Goal: Task Accomplishment & Management: Complete application form

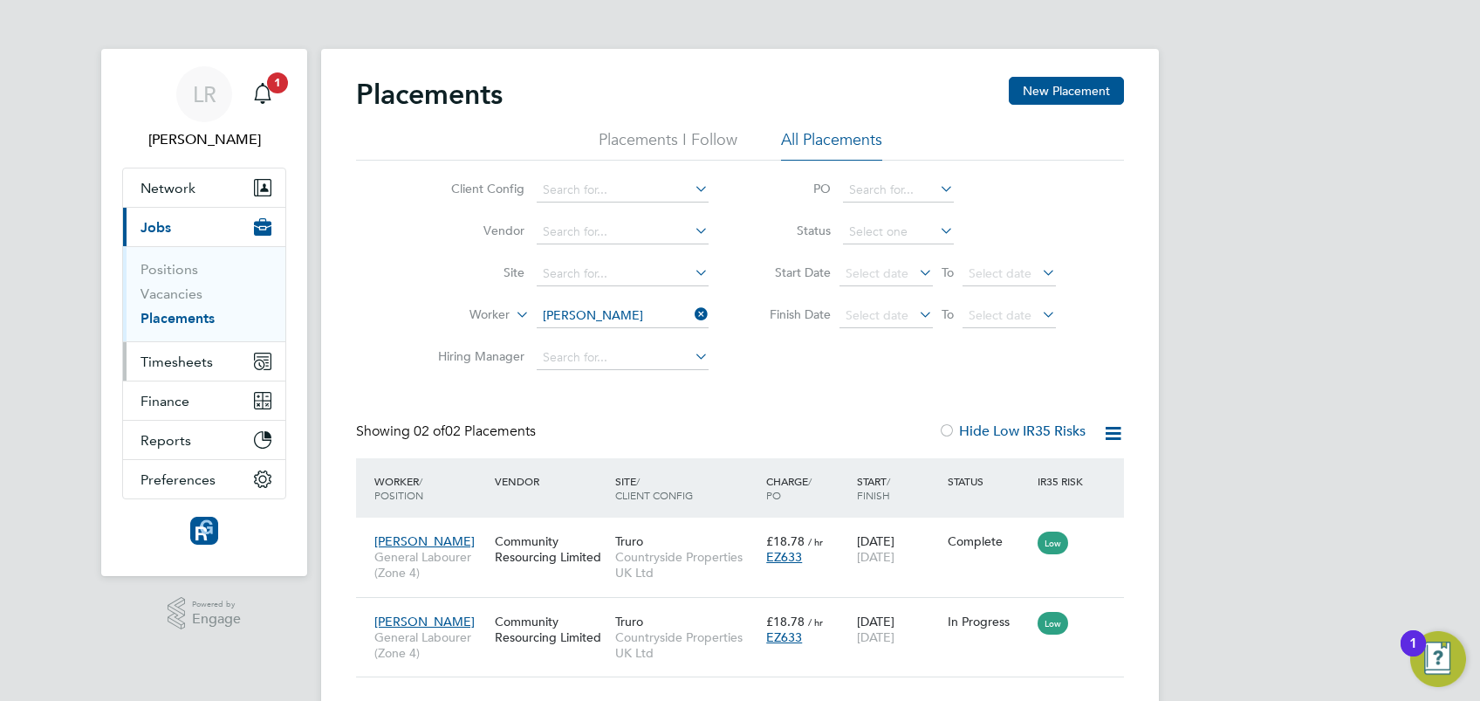
click at [188, 373] on button "Timesheets" at bounding box center [204, 361] width 162 height 38
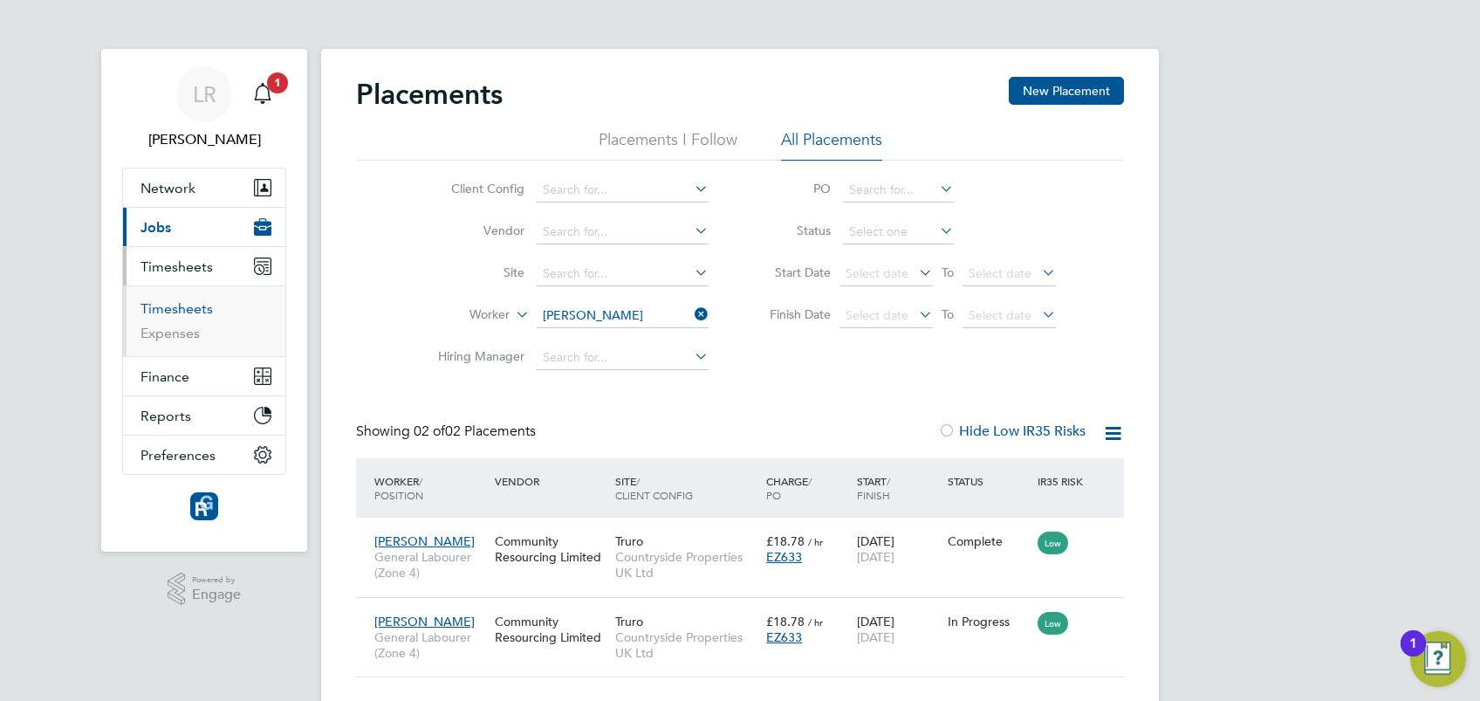
click at [163, 305] on link "Timesheets" at bounding box center [177, 308] width 72 height 17
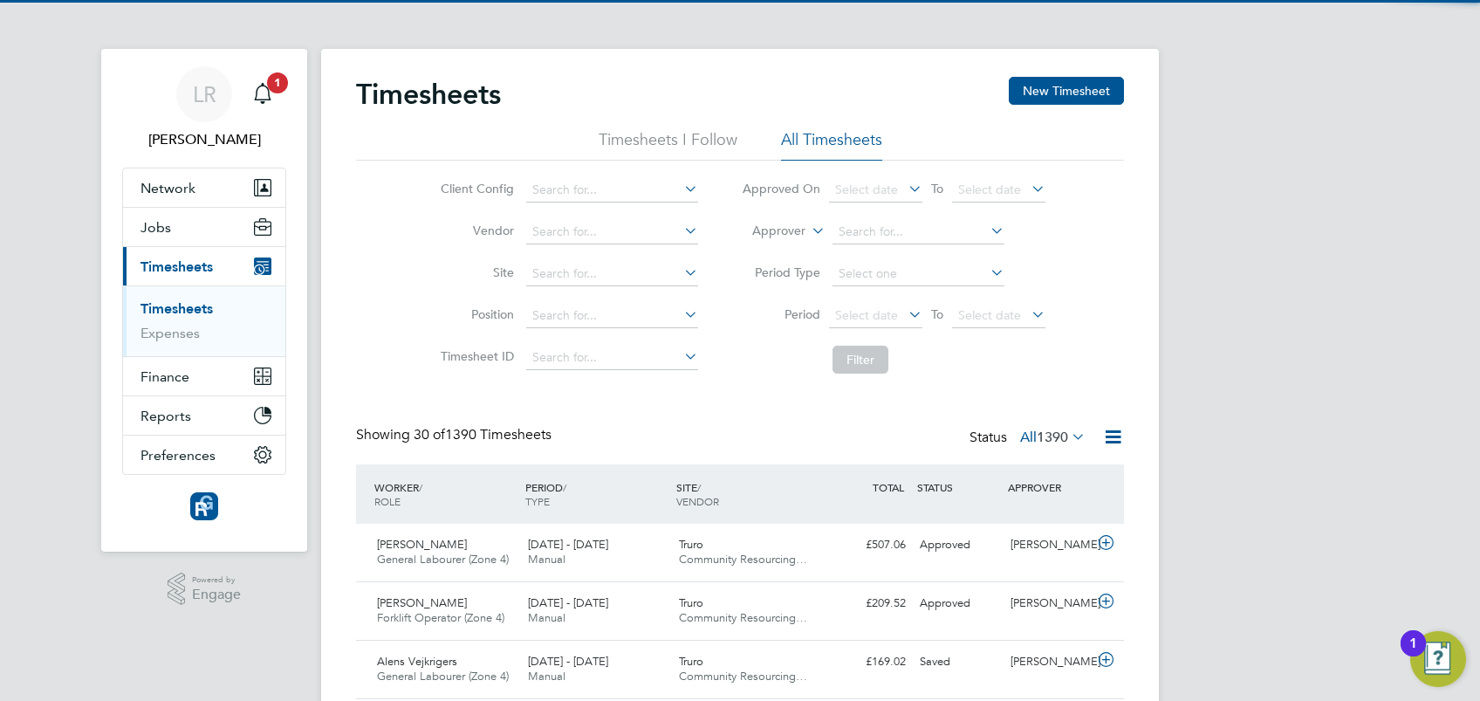
scroll to position [44, 151]
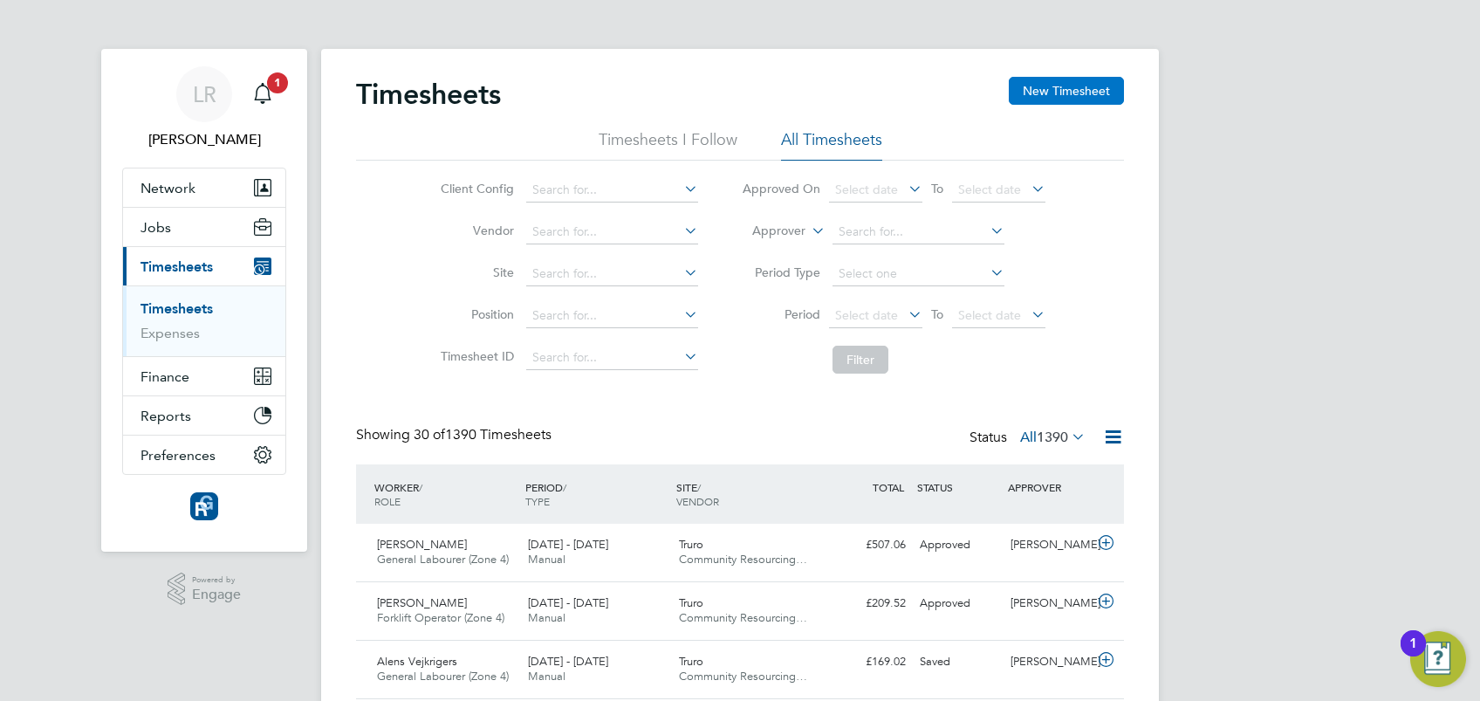
click at [1054, 99] on button "New Timesheet" at bounding box center [1066, 91] width 115 height 28
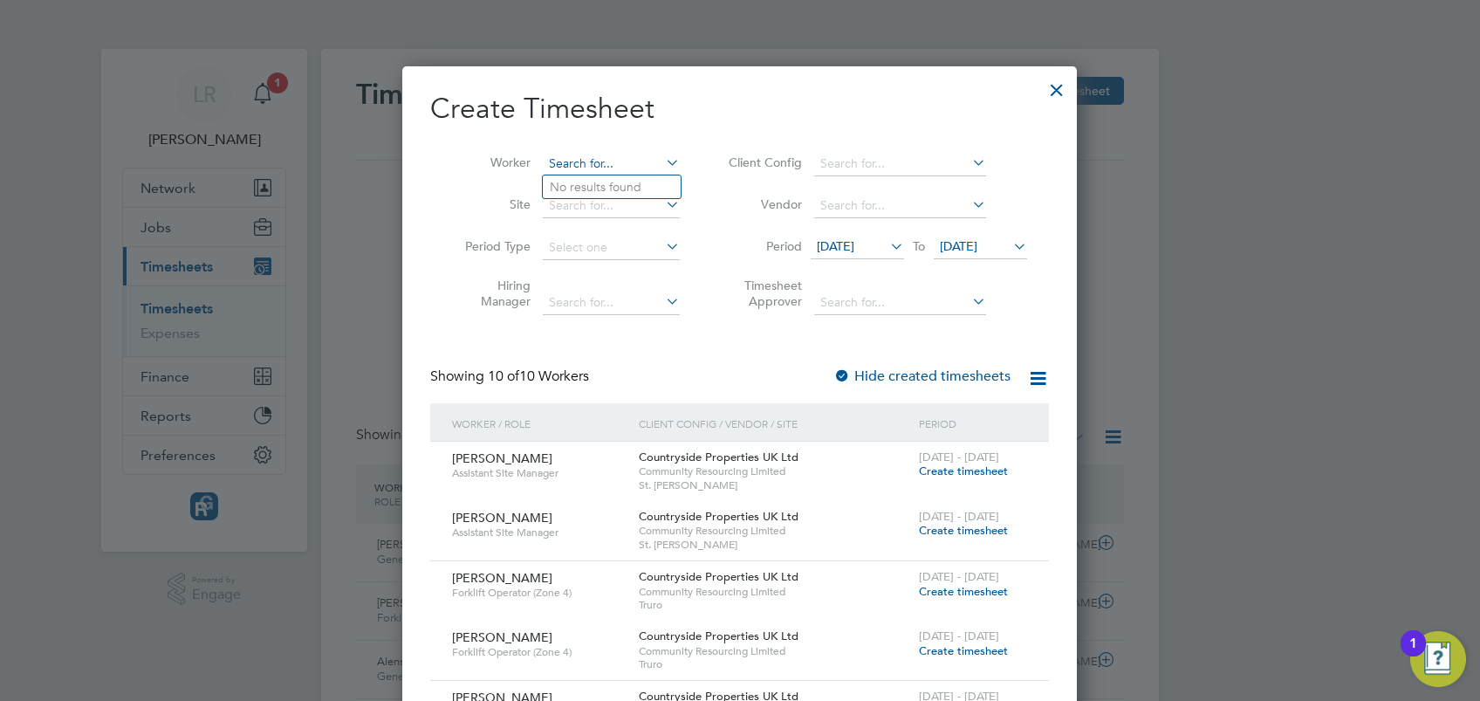
click at [566, 160] on input at bounding box center [611, 164] width 137 height 24
click at [585, 178] on li "Piran Blyth" at bounding box center [612, 187] width 138 height 24
type input "Piran Blyth"
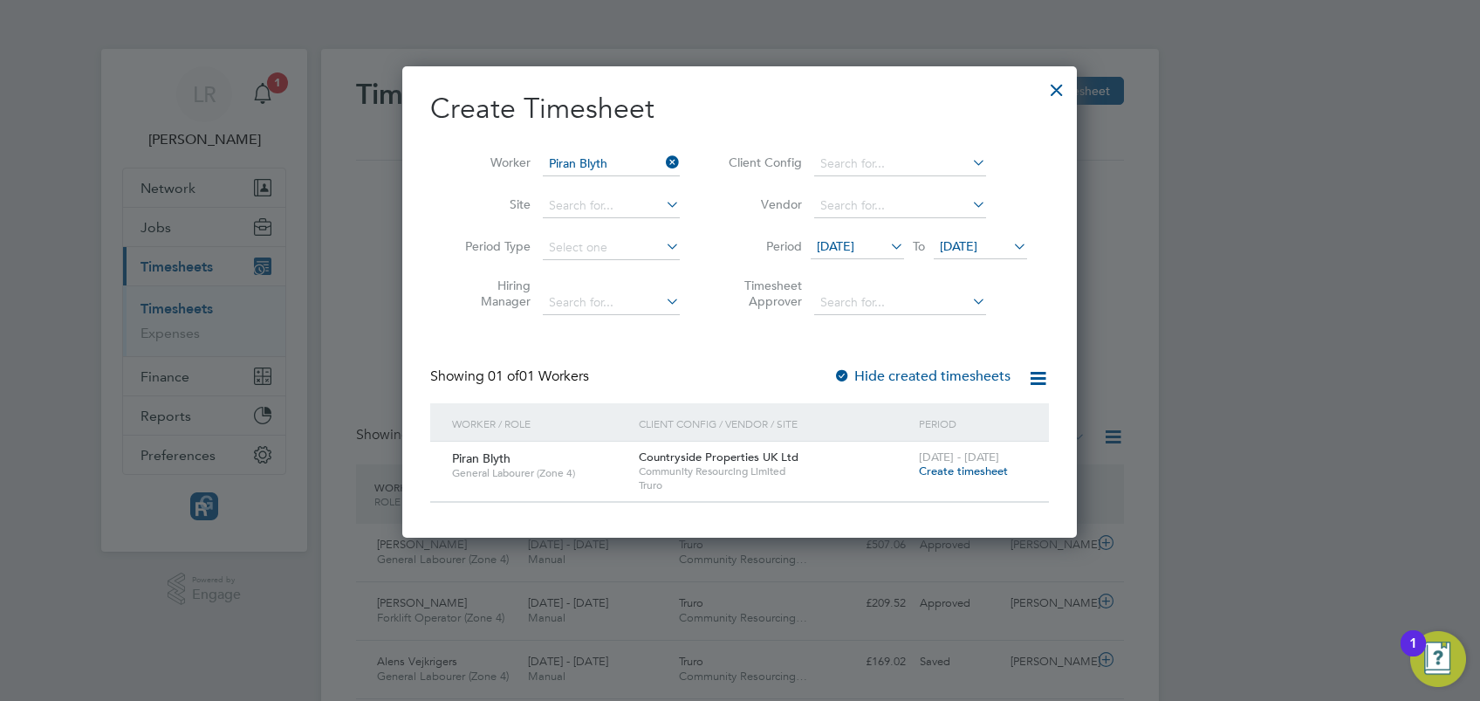
click at [956, 471] on span "Create timesheet" at bounding box center [963, 470] width 89 height 15
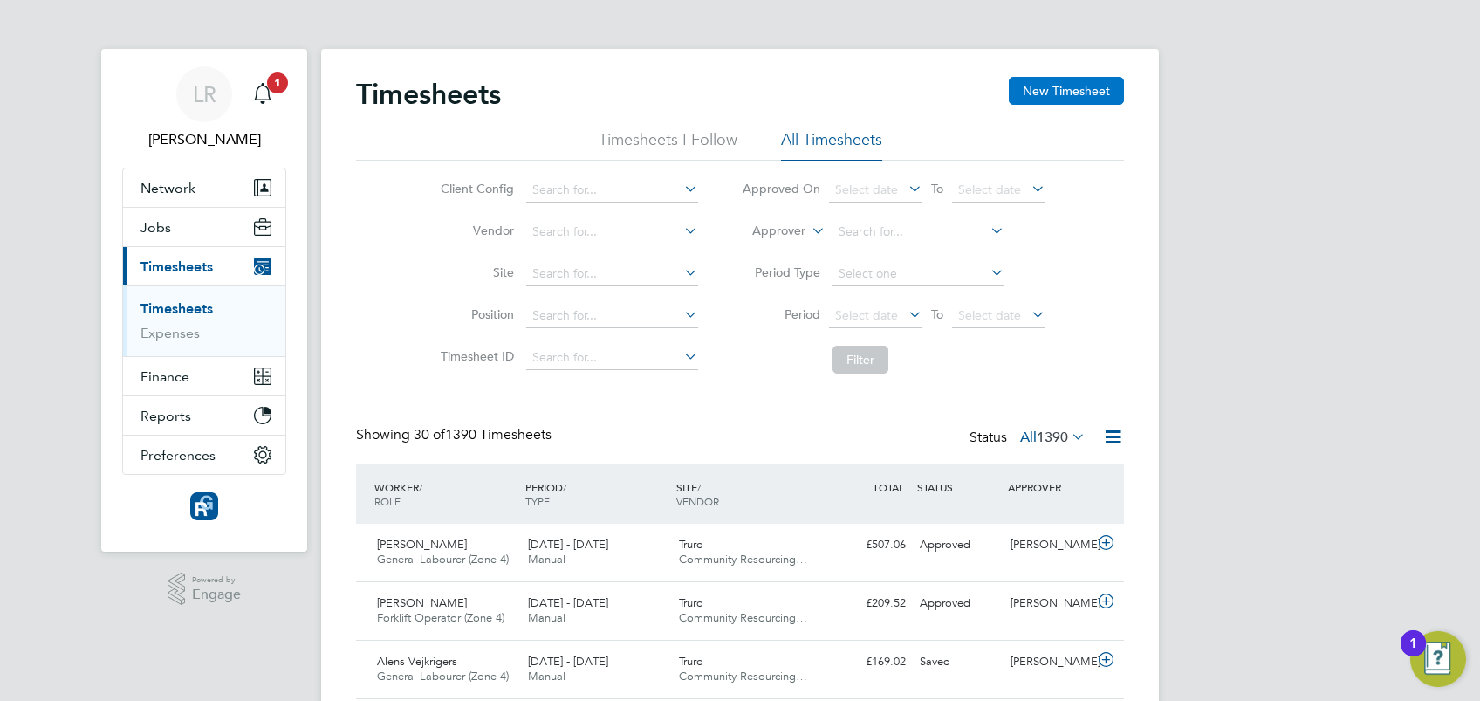
click at [1076, 93] on button "New Timesheet" at bounding box center [1066, 91] width 115 height 28
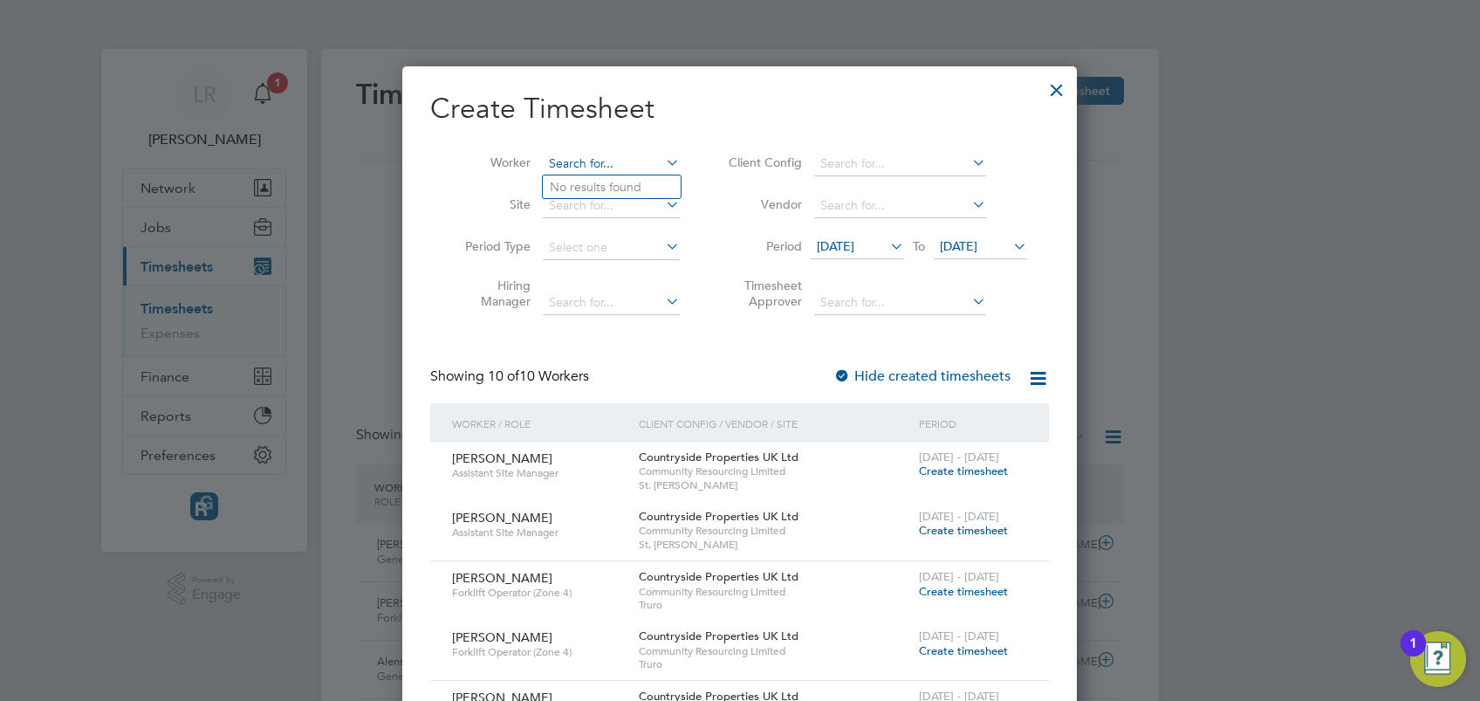
click at [567, 161] on input at bounding box center [611, 164] width 137 height 24
click at [583, 182] on li "Piran Blyth" at bounding box center [612, 187] width 138 height 24
type input "Piran Blyth"
click at [845, 377] on div at bounding box center [841, 376] width 17 height 17
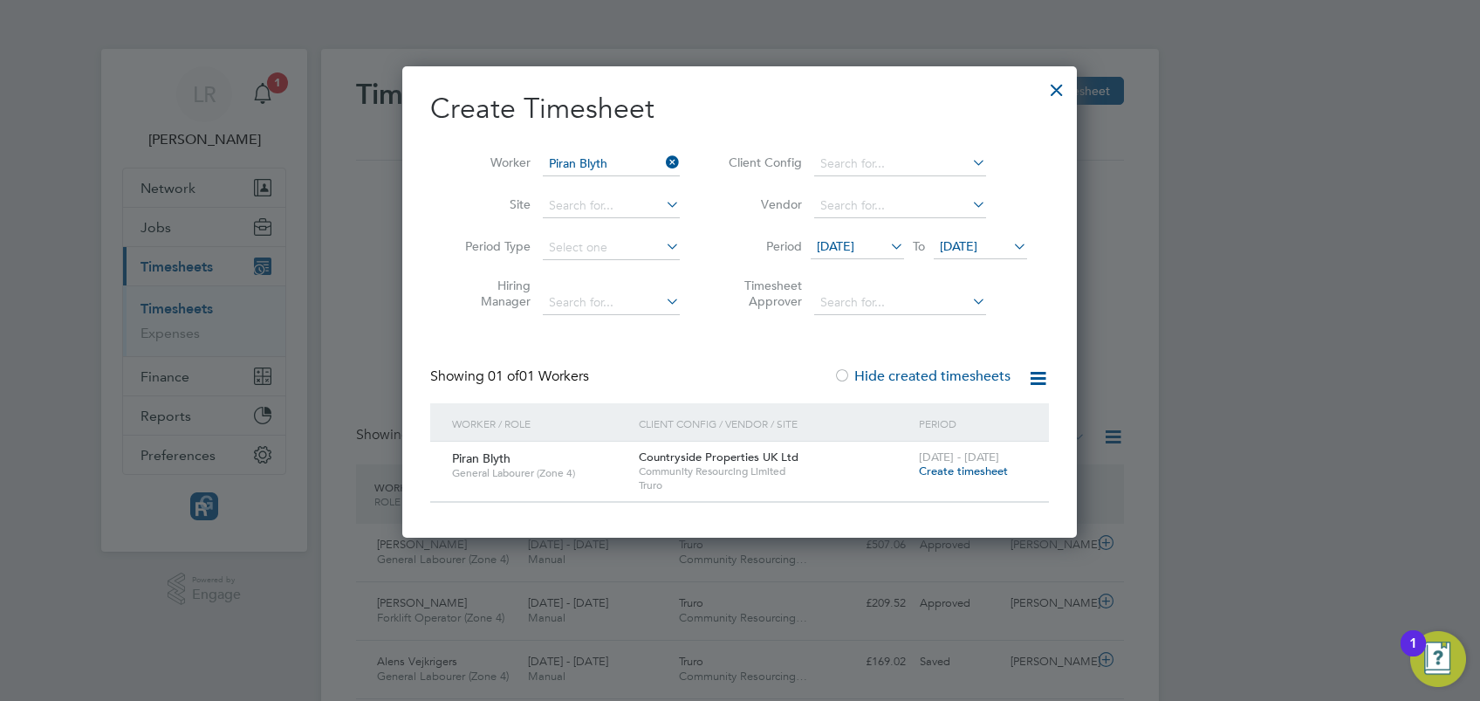
click at [956, 470] on span "Create timesheet" at bounding box center [963, 470] width 89 height 15
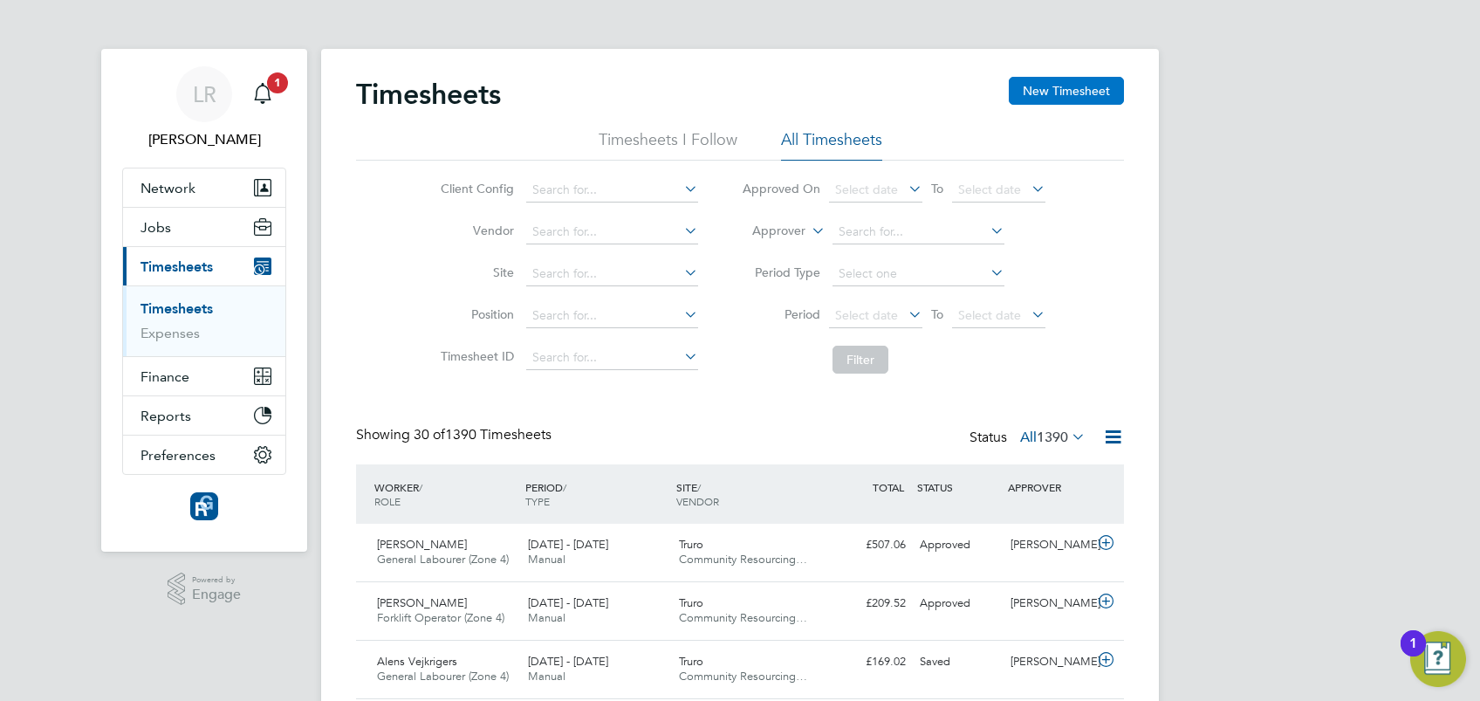
click at [1061, 88] on button "New Timesheet" at bounding box center [1066, 91] width 115 height 28
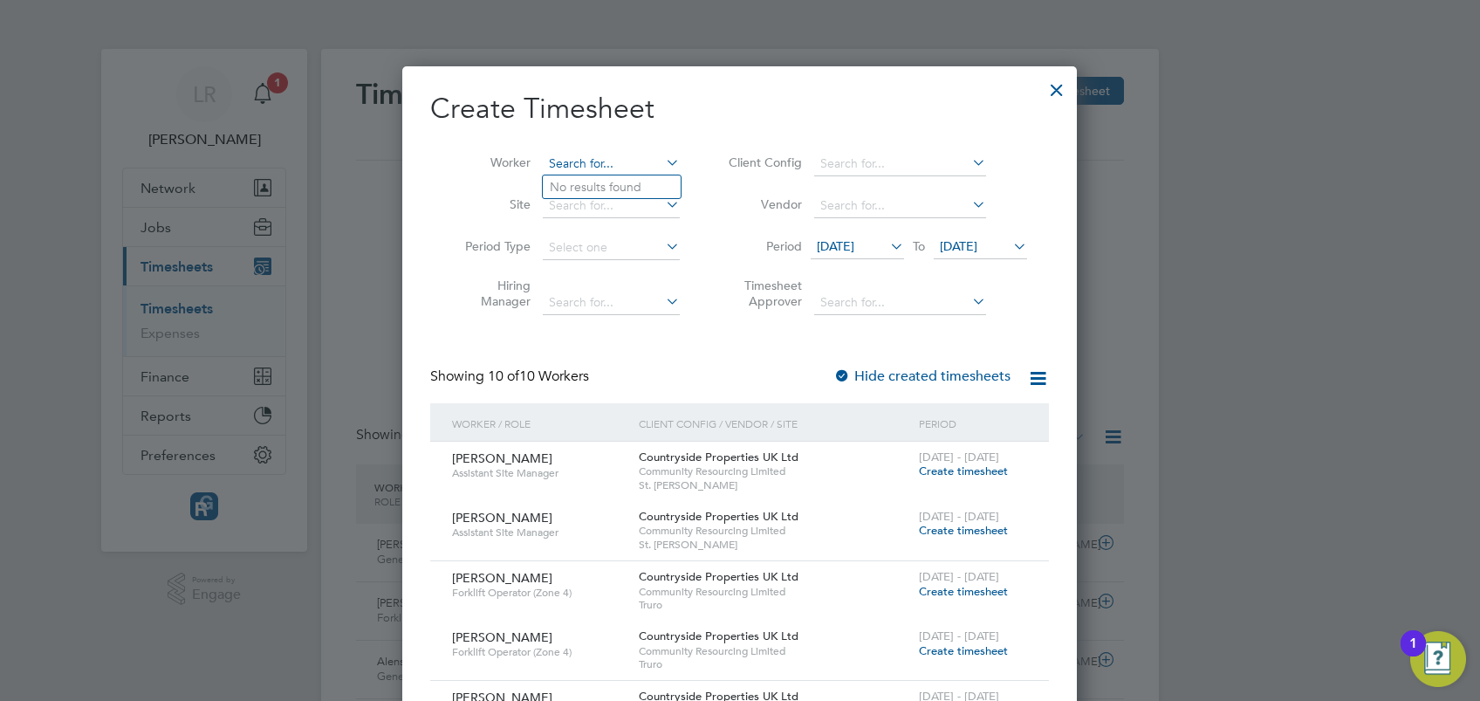
click at [575, 159] on input at bounding box center [611, 164] width 137 height 24
click at [620, 274] on li "Kev Wilkinson" at bounding box center [617, 283] width 149 height 24
type input "[PERSON_NAME]"
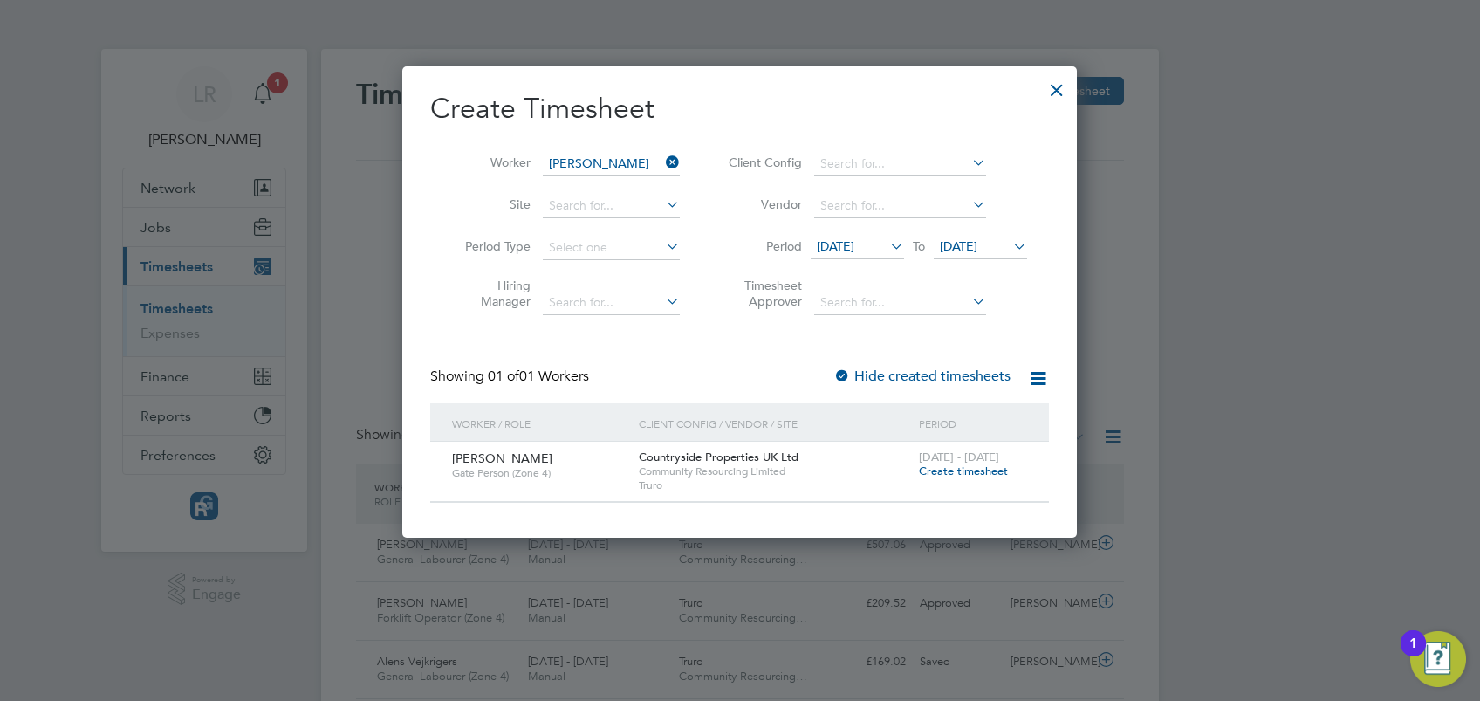
click at [949, 471] on span "Create timesheet" at bounding box center [963, 470] width 89 height 15
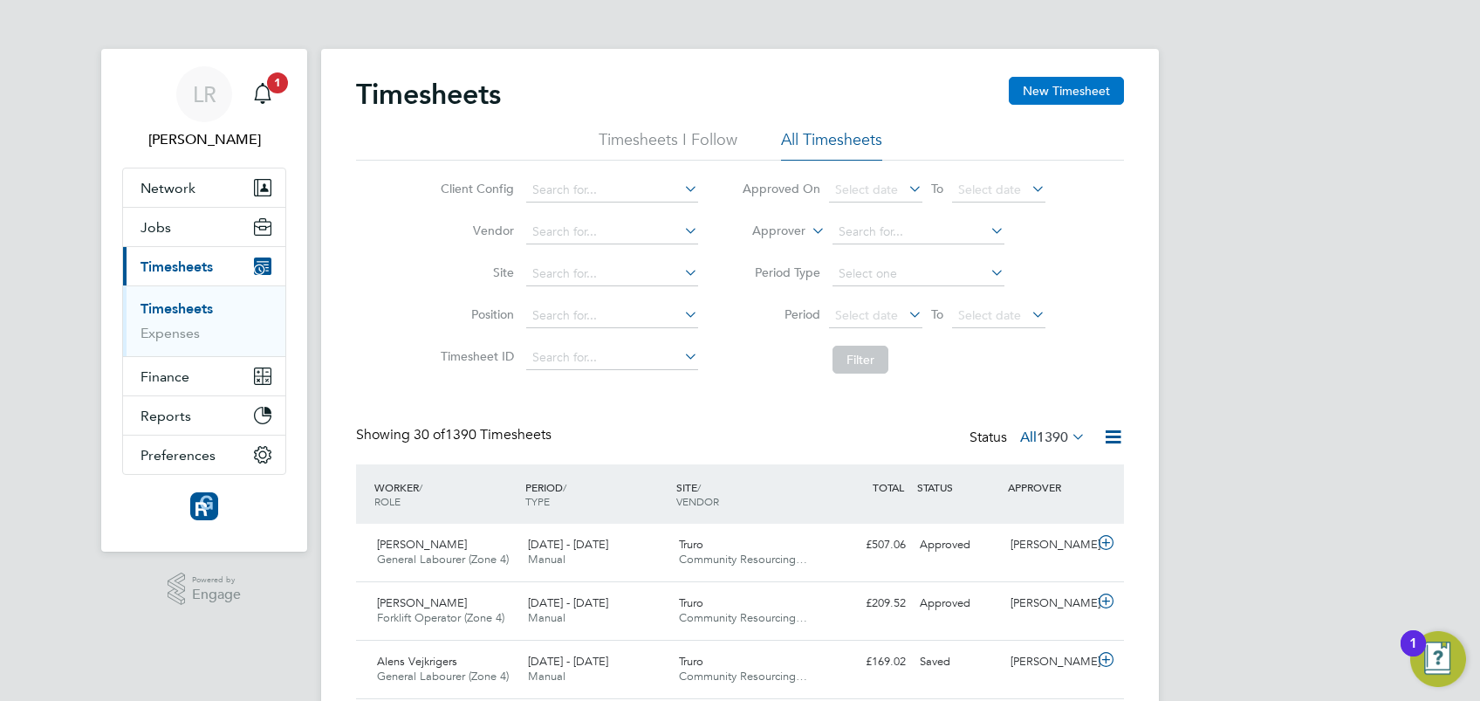
click at [1062, 88] on button "New Timesheet" at bounding box center [1066, 91] width 115 height 28
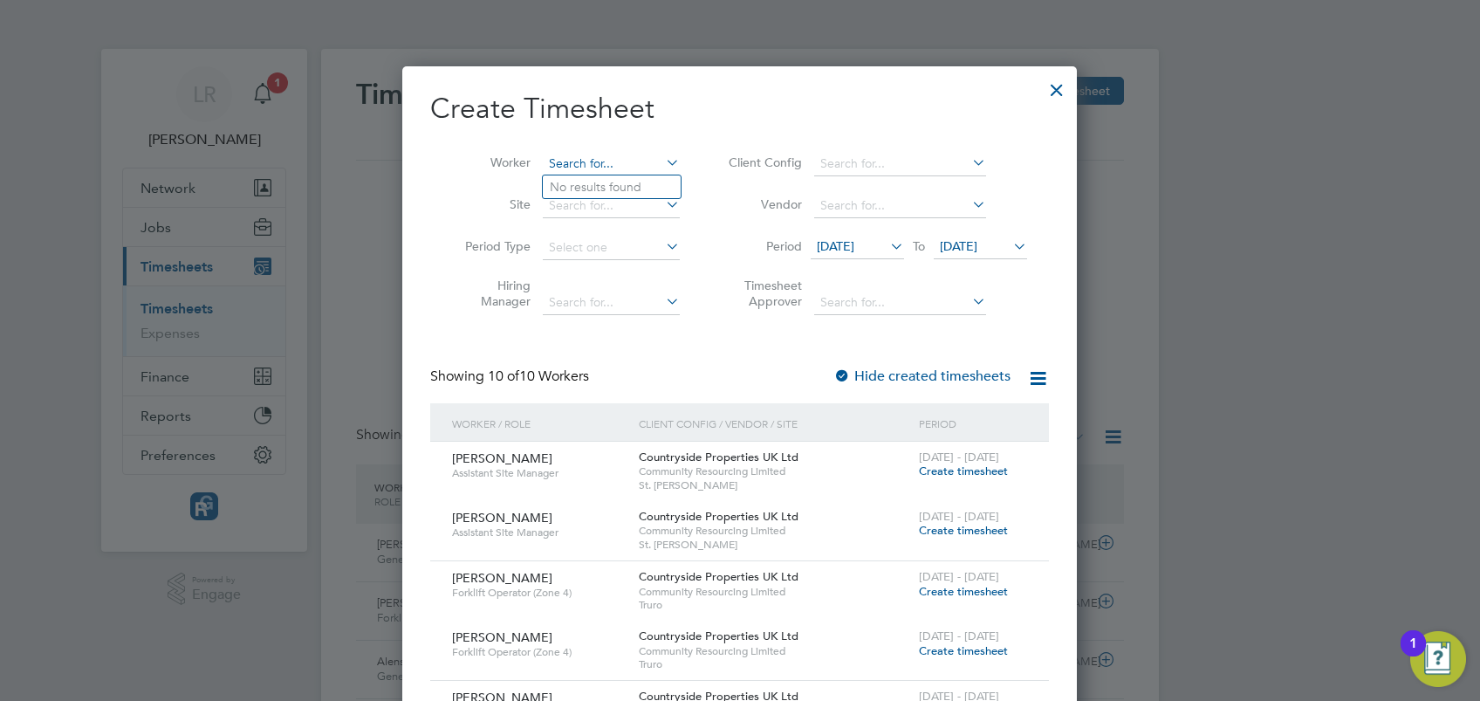
click at [572, 166] on input at bounding box center [611, 164] width 137 height 24
click at [622, 207] on li "[PERSON_NAME]" at bounding box center [612, 211] width 138 height 24
type input "[PERSON_NAME]"
click at [845, 368] on div at bounding box center [841, 376] width 17 height 17
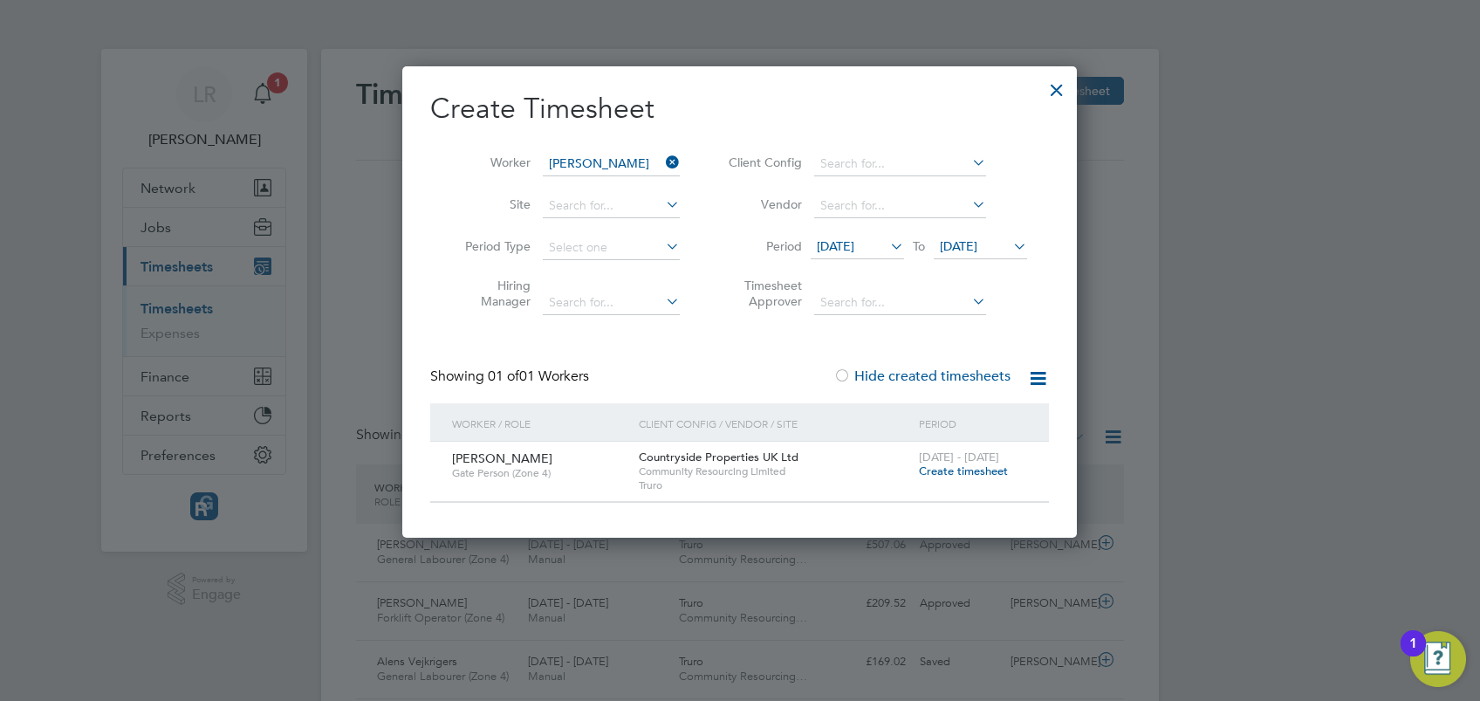
click at [953, 473] on span "Create timesheet" at bounding box center [963, 470] width 89 height 15
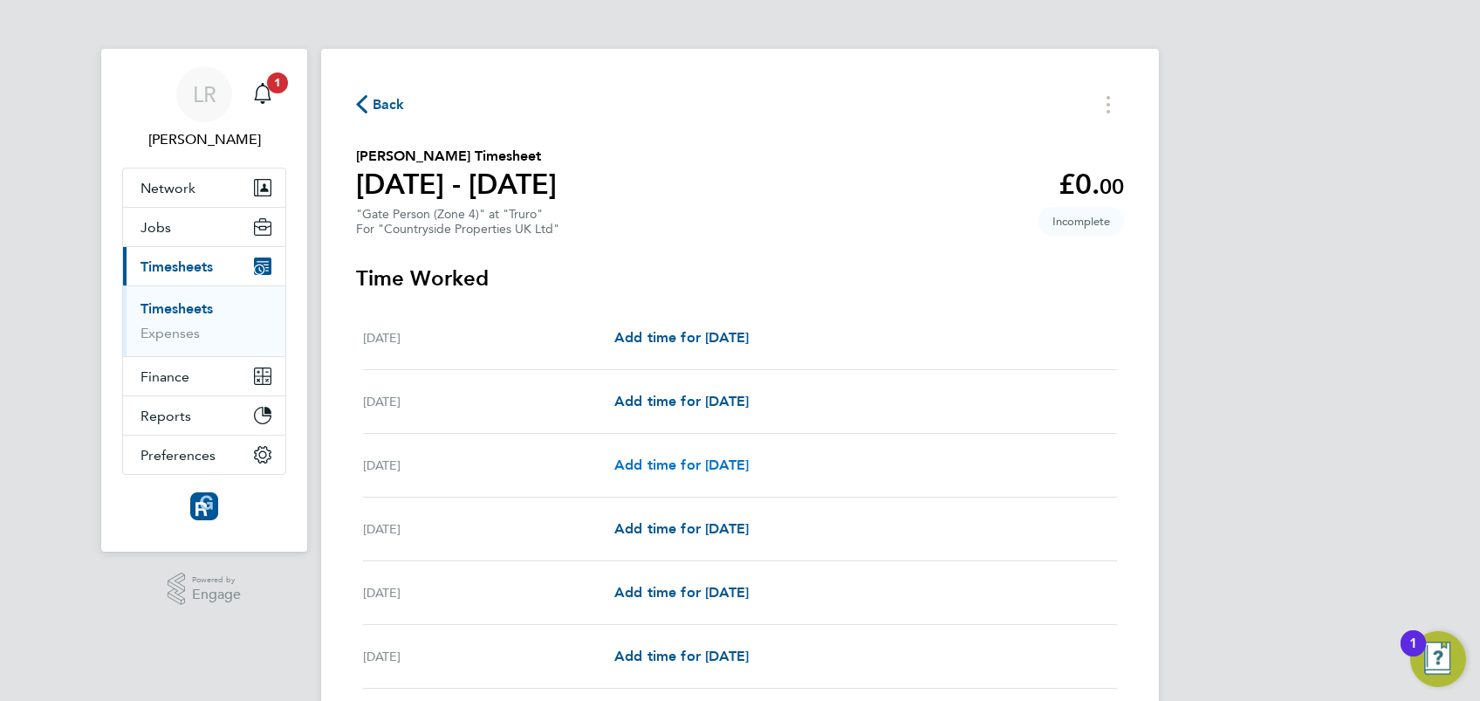
click at [702, 466] on span "Add time for [DATE]" at bounding box center [681, 464] width 134 height 17
select select "30"
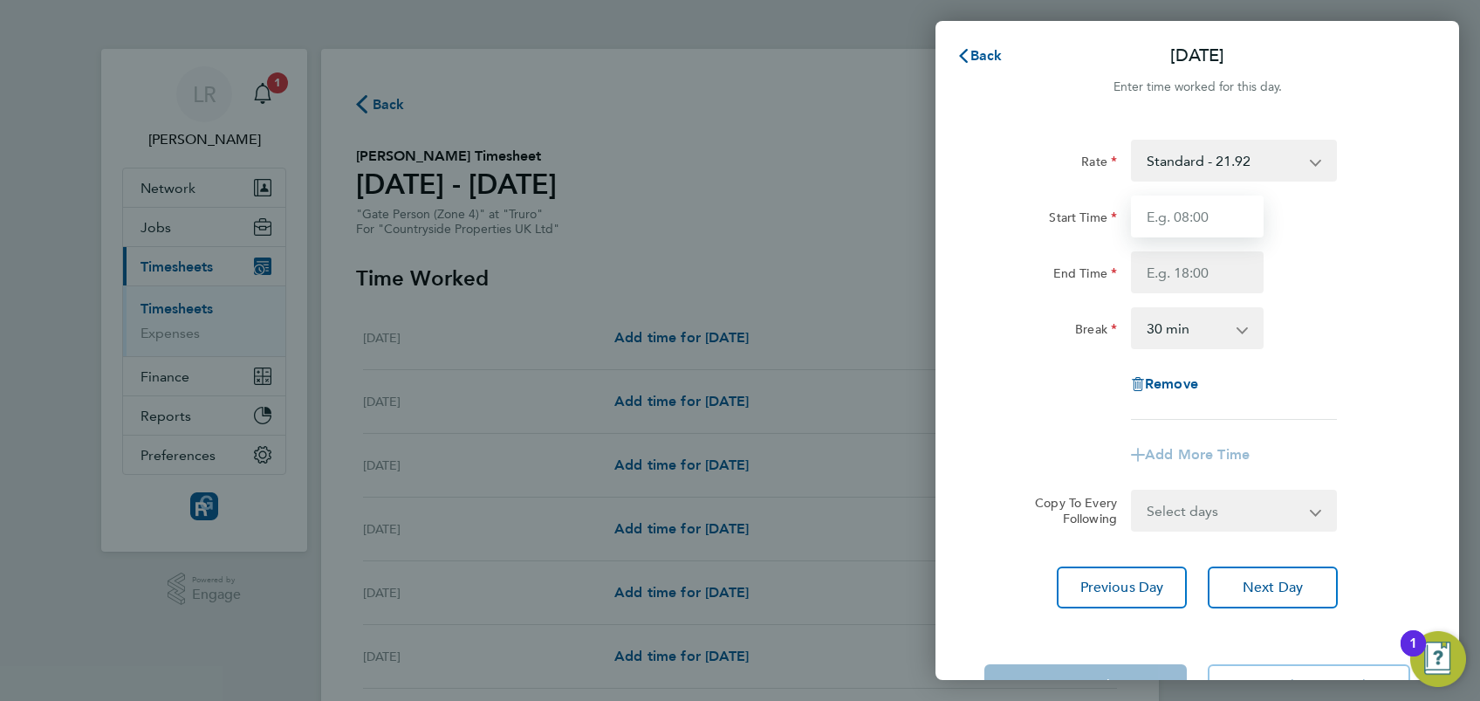
click at [1179, 221] on input "Start Time" at bounding box center [1197, 216] width 133 height 42
type input "07:30"
type input "17:00"
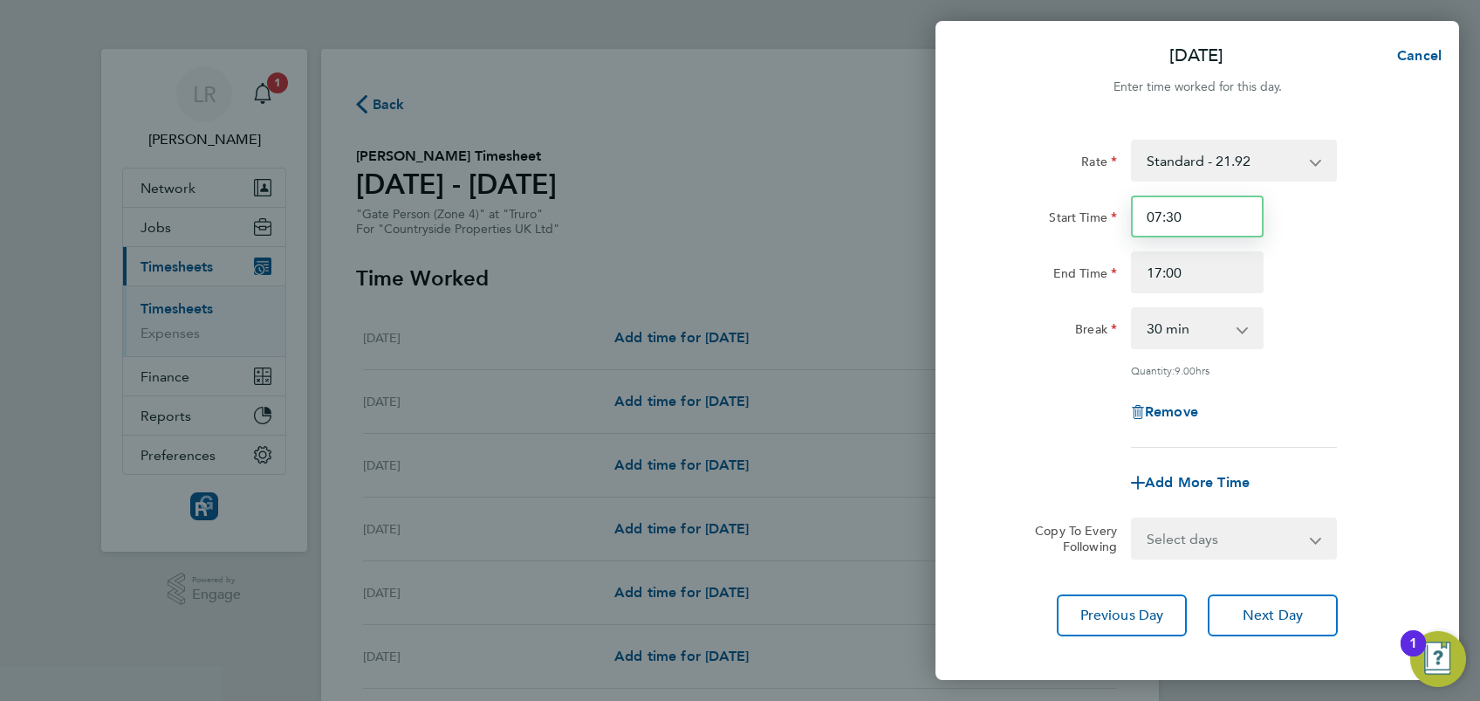
click at [1176, 215] on input "07:30" at bounding box center [1197, 216] width 133 height 42
type input "07:00"
click at [1160, 267] on input "17:00" at bounding box center [1197, 272] width 133 height 42
click at [1174, 272] on input "16:00" at bounding box center [1197, 272] width 133 height 42
type input "16:30"
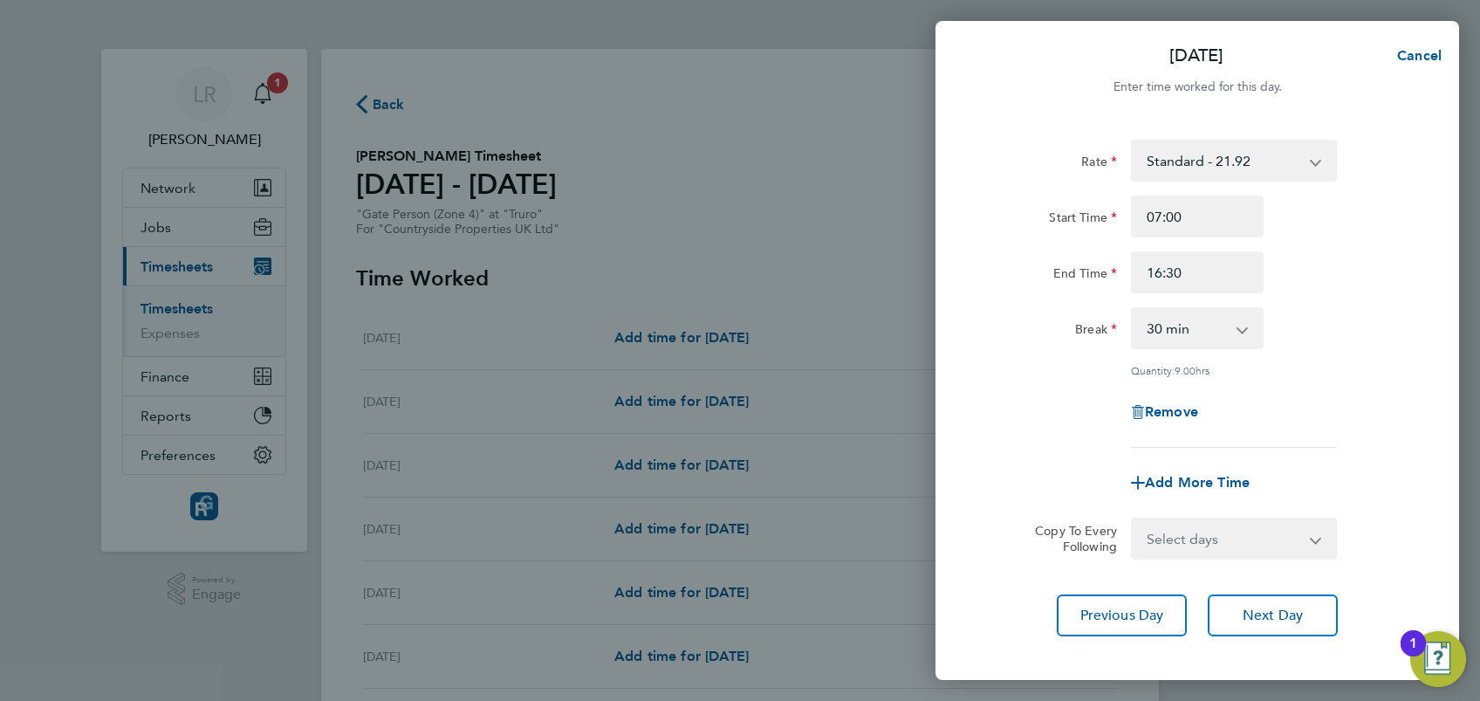
click at [1405, 398] on div "Remove" at bounding box center [1197, 412] width 440 height 42
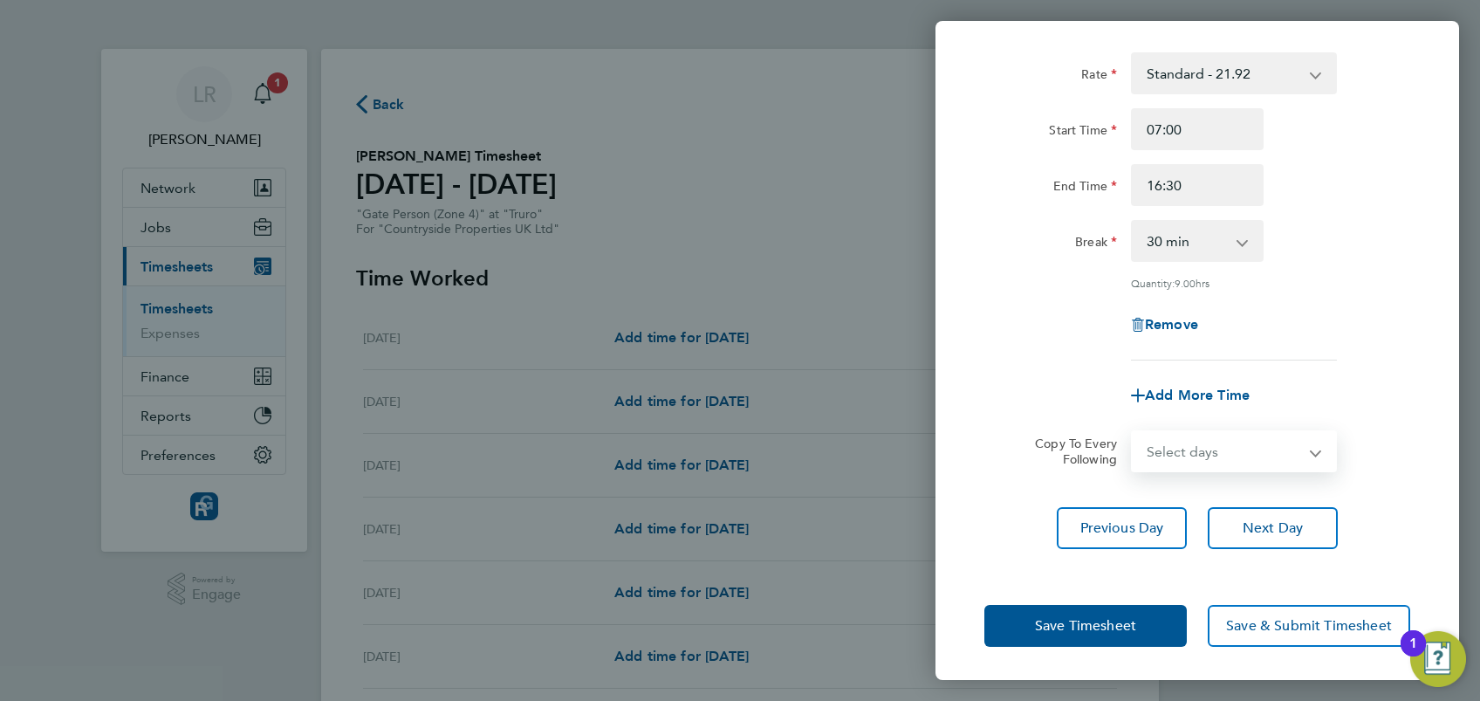
click at [1222, 453] on select "Select days Day Weekday (Mon-Fri) Weekend (Sat-Sun) [DATE] [DATE] [DATE] [DATE]" at bounding box center [1224, 451] width 183 height 38
select select "THU"
click at [1133, 432] on select "Select days Day Weekday (Mon-Fri) Weekend (Sat-Sun) [DATE] [DATE] [DATE] [DATE]" at bounding box center [1224, 451] width 183 height 38
select select "[DATE]"
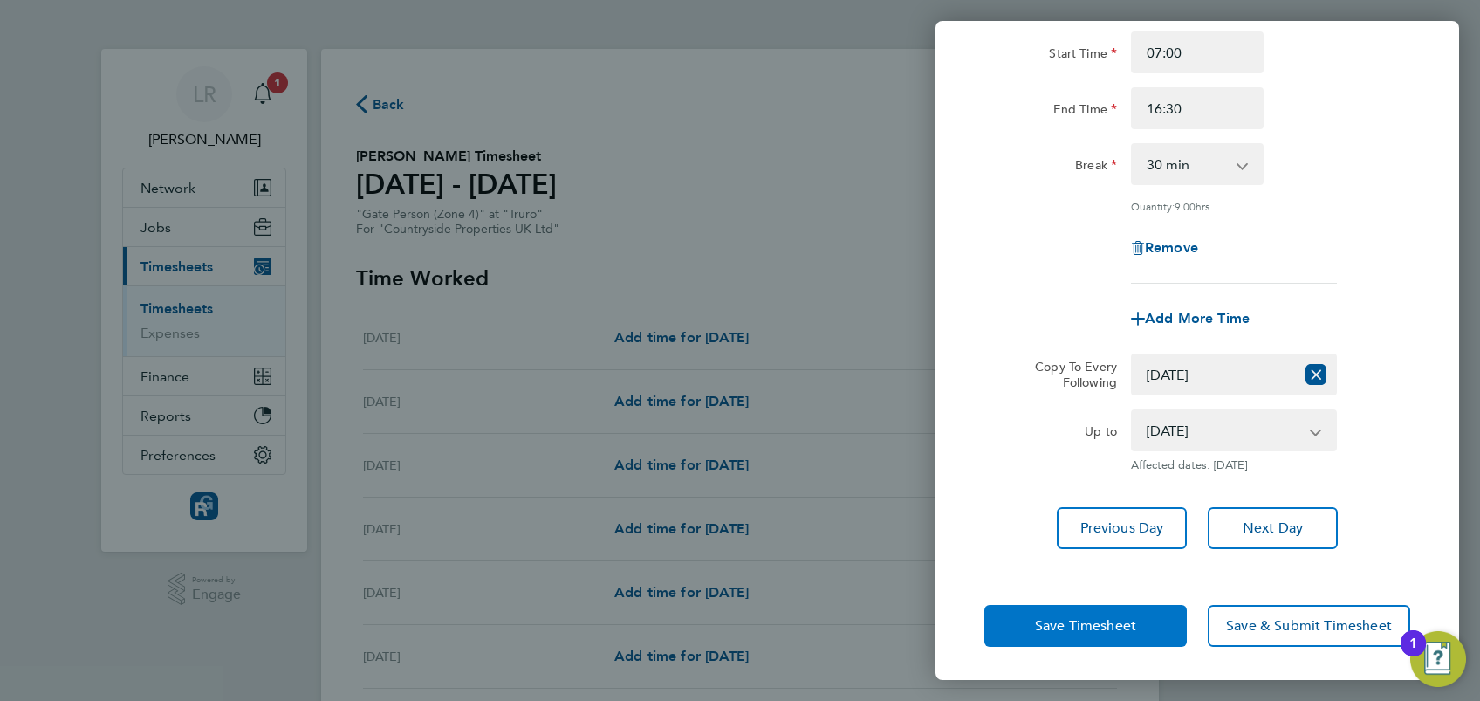
click at [1093, 628] on span "Save Timesheet" at bounding box center [1085, 625] width 101 height 17
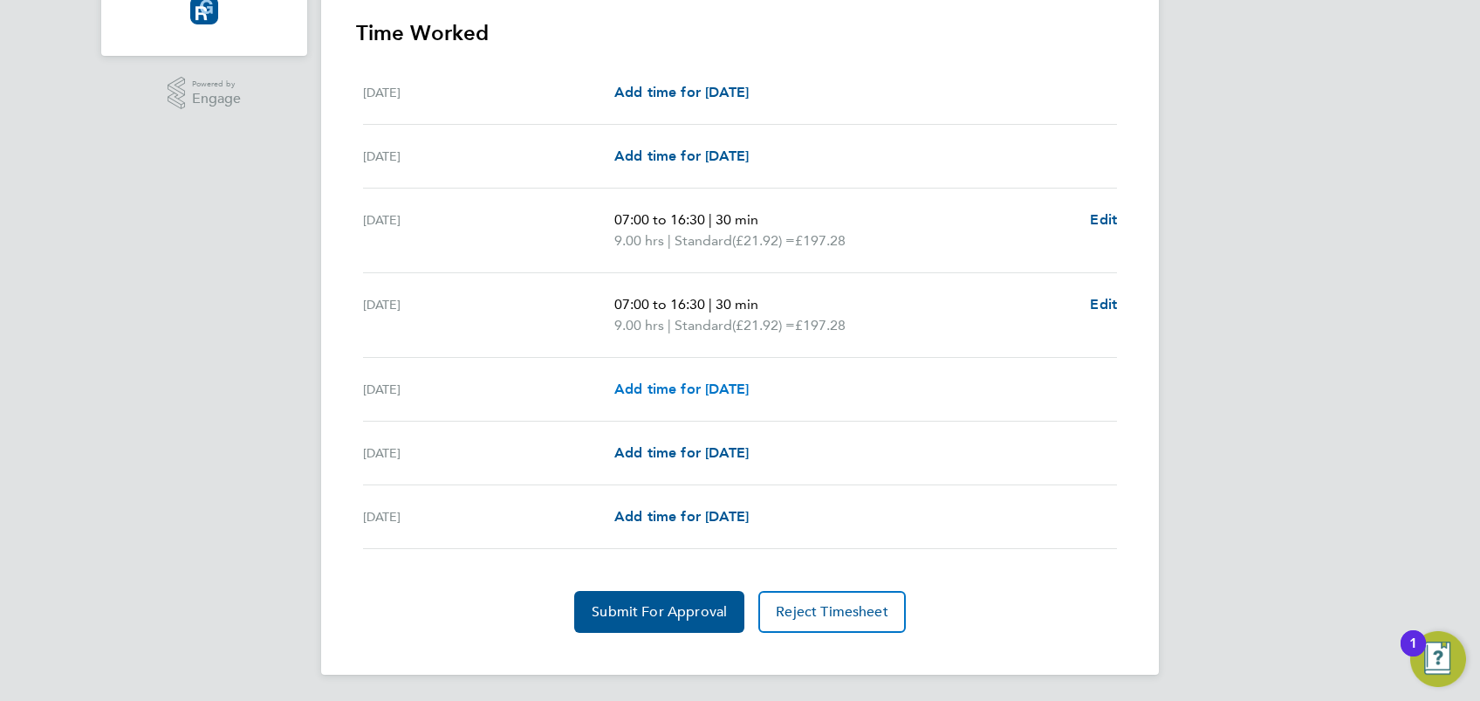
click at [684, 396] on link "Add time for [DATE]" at bounding box center [681, 389] width 134 height 21
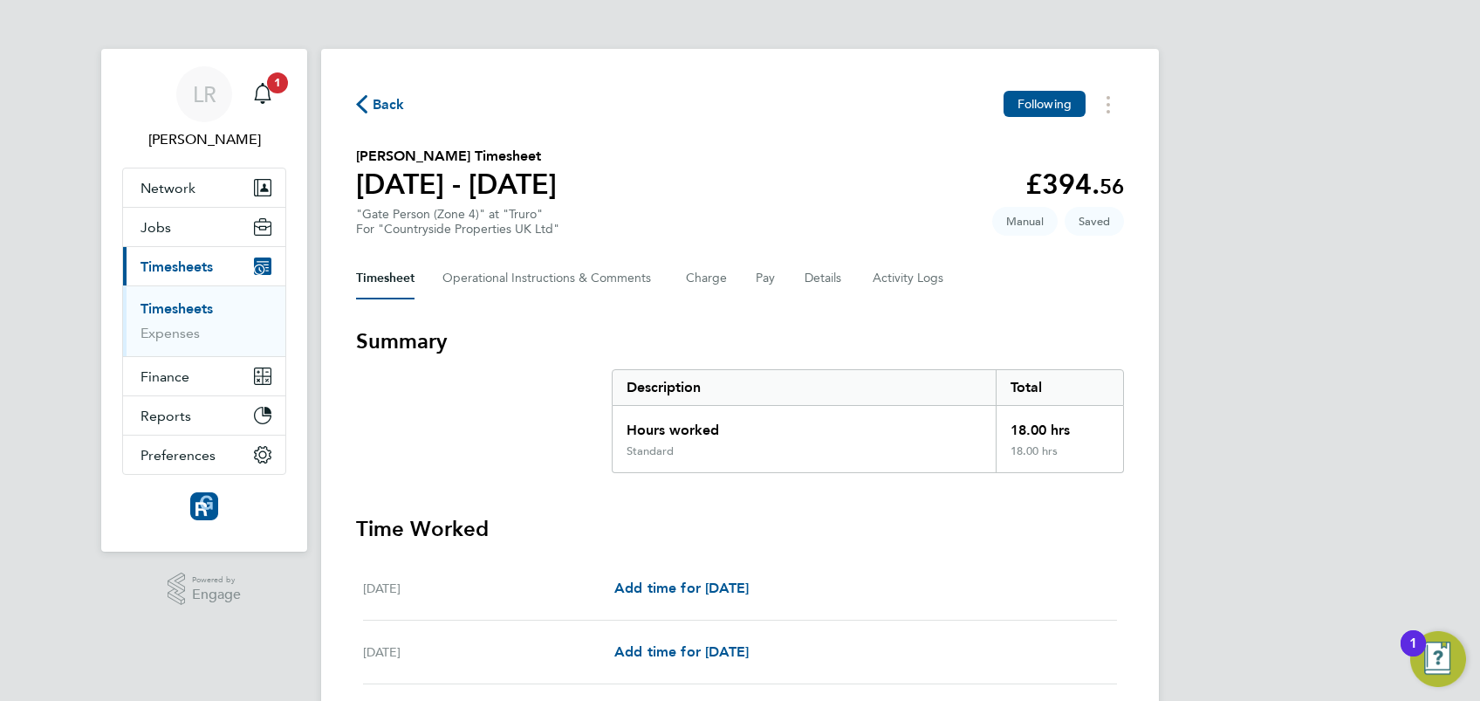
select select "30"
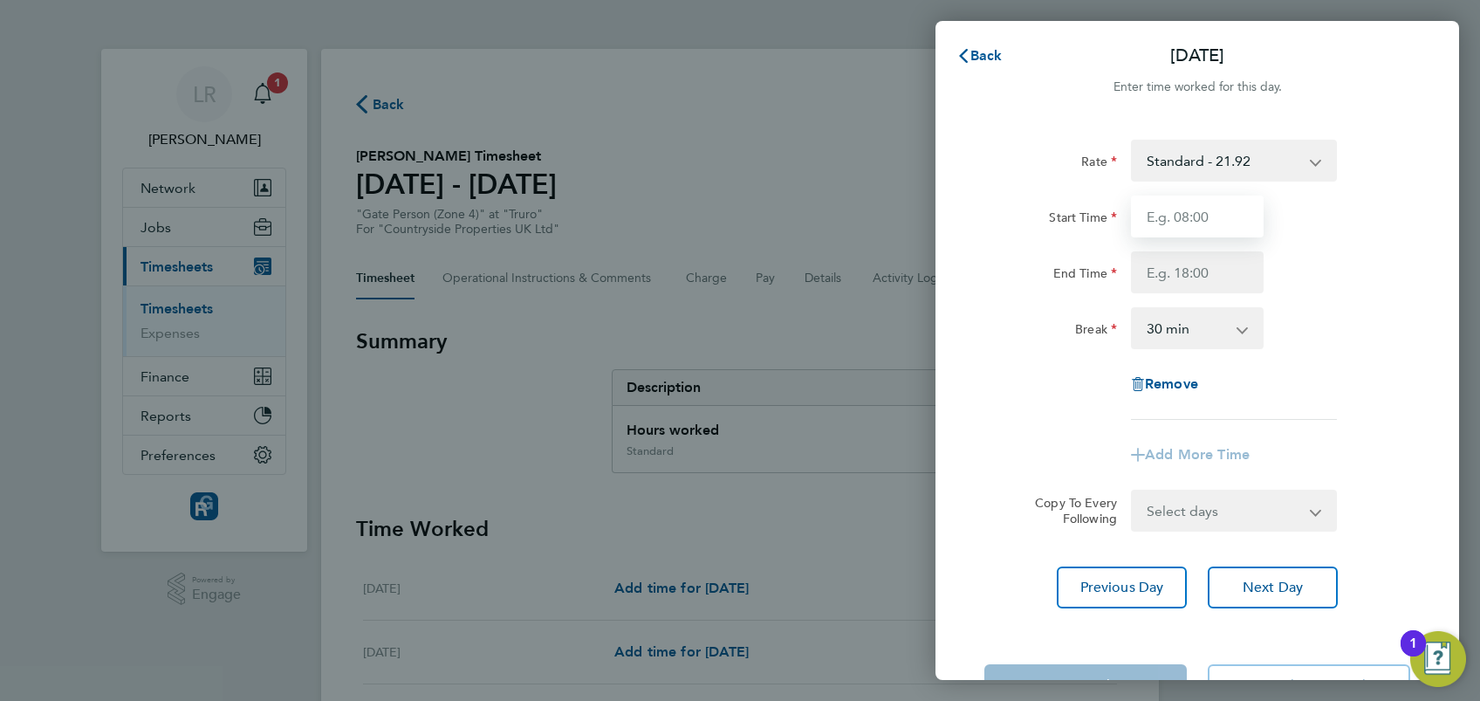
click at [1181, 211] on input "Start Time" at bounding box center [1197, 216] width 133 height 42
type input "07:00"
type input "16:30"
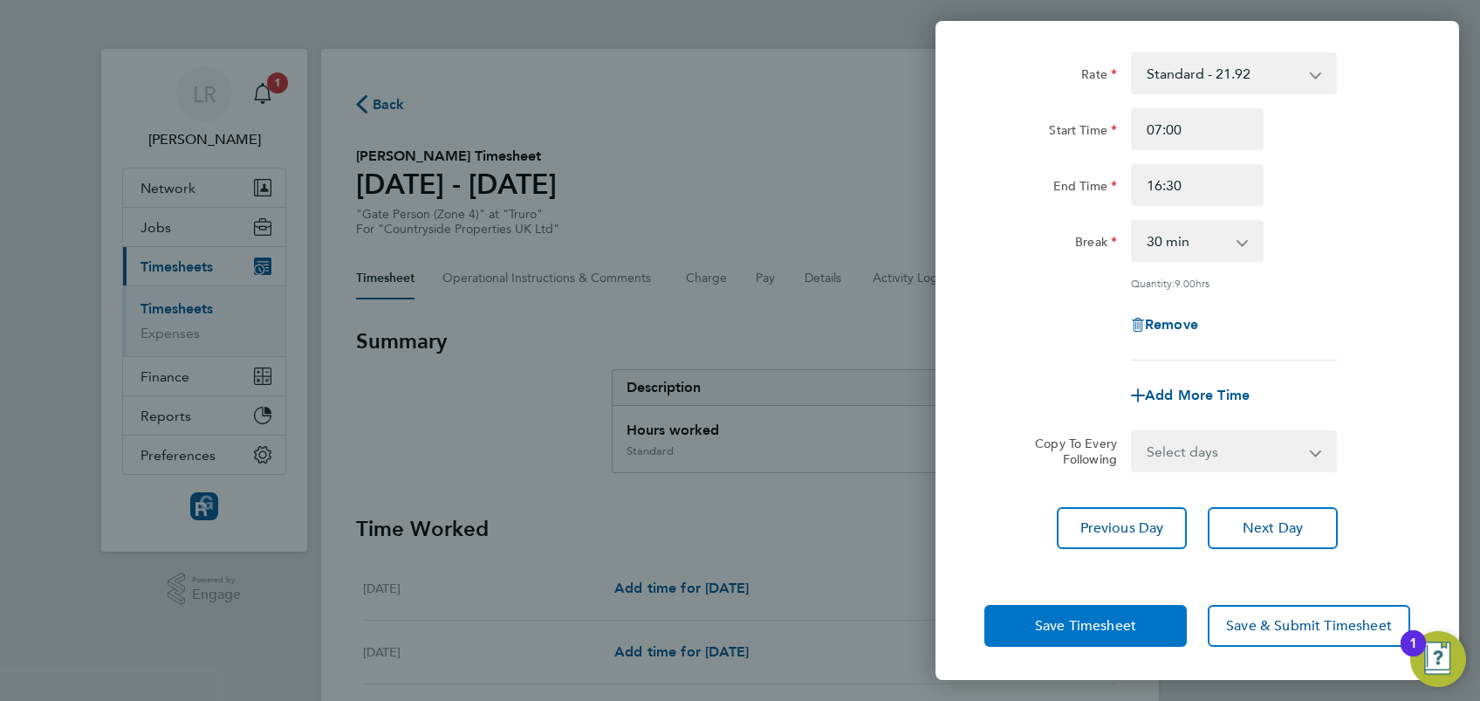
click at [1121, 611] on button "Save Timesheet" at bounding box center [1085, 626] width 202 height 42
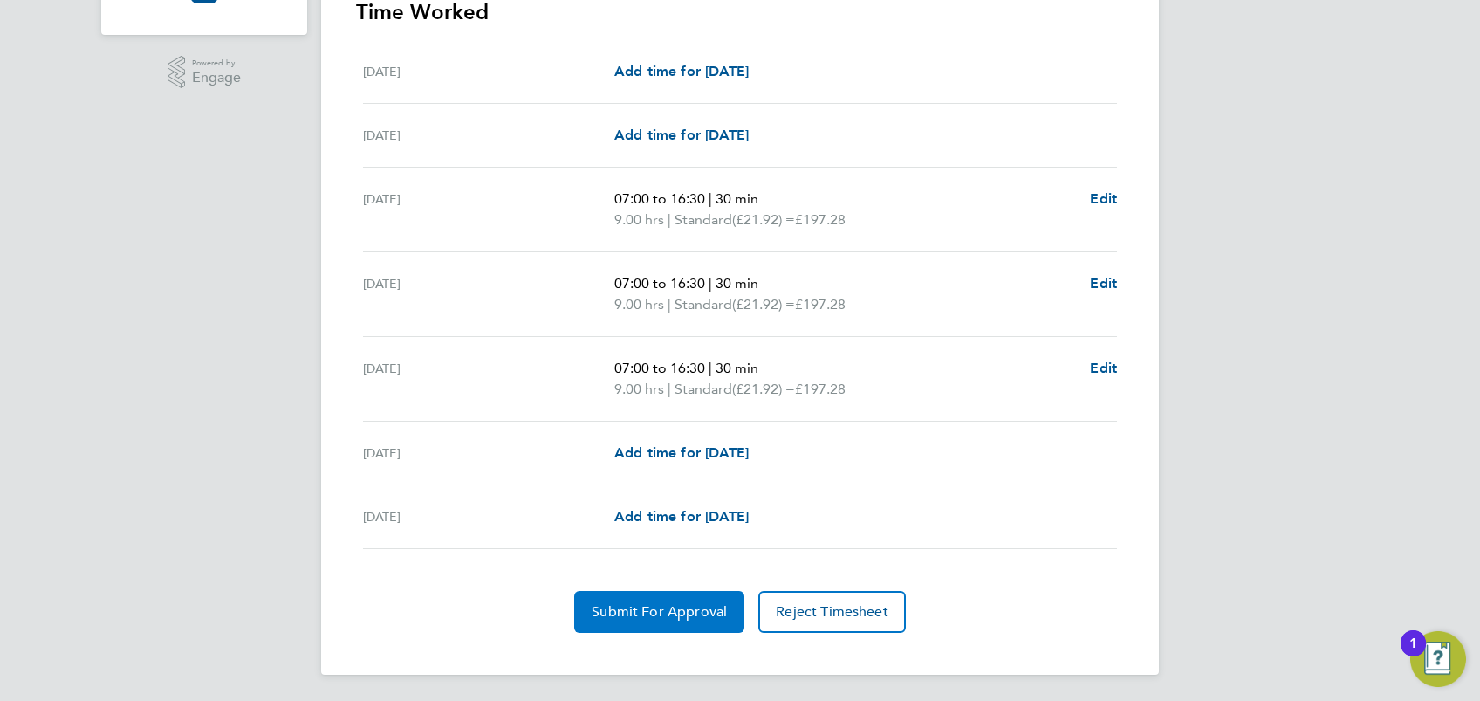
click at [653, 603] on span "Submit For Approval" at bounding box center [659, 611] width 135 height 17
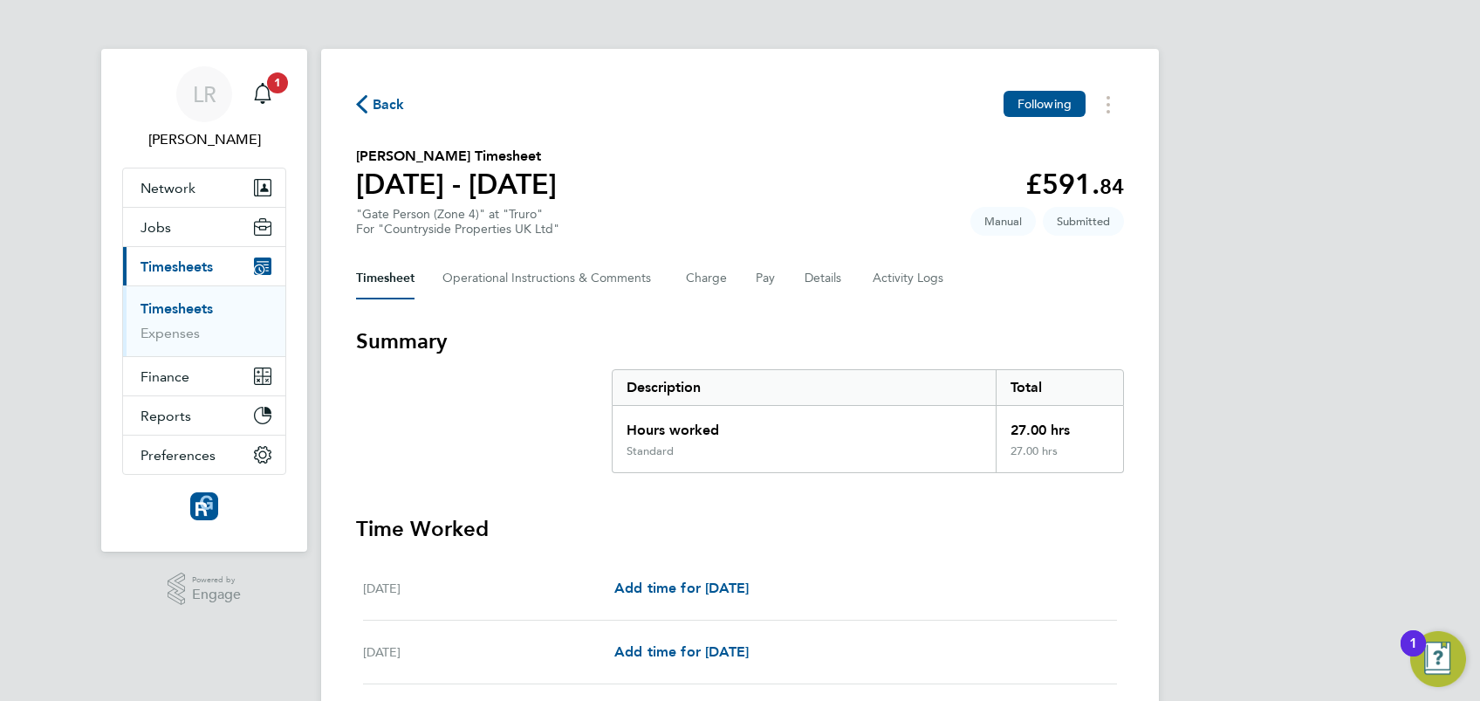
click at [364, 109] on icon "button" at bounding box center [361, 104] width 11 height 18
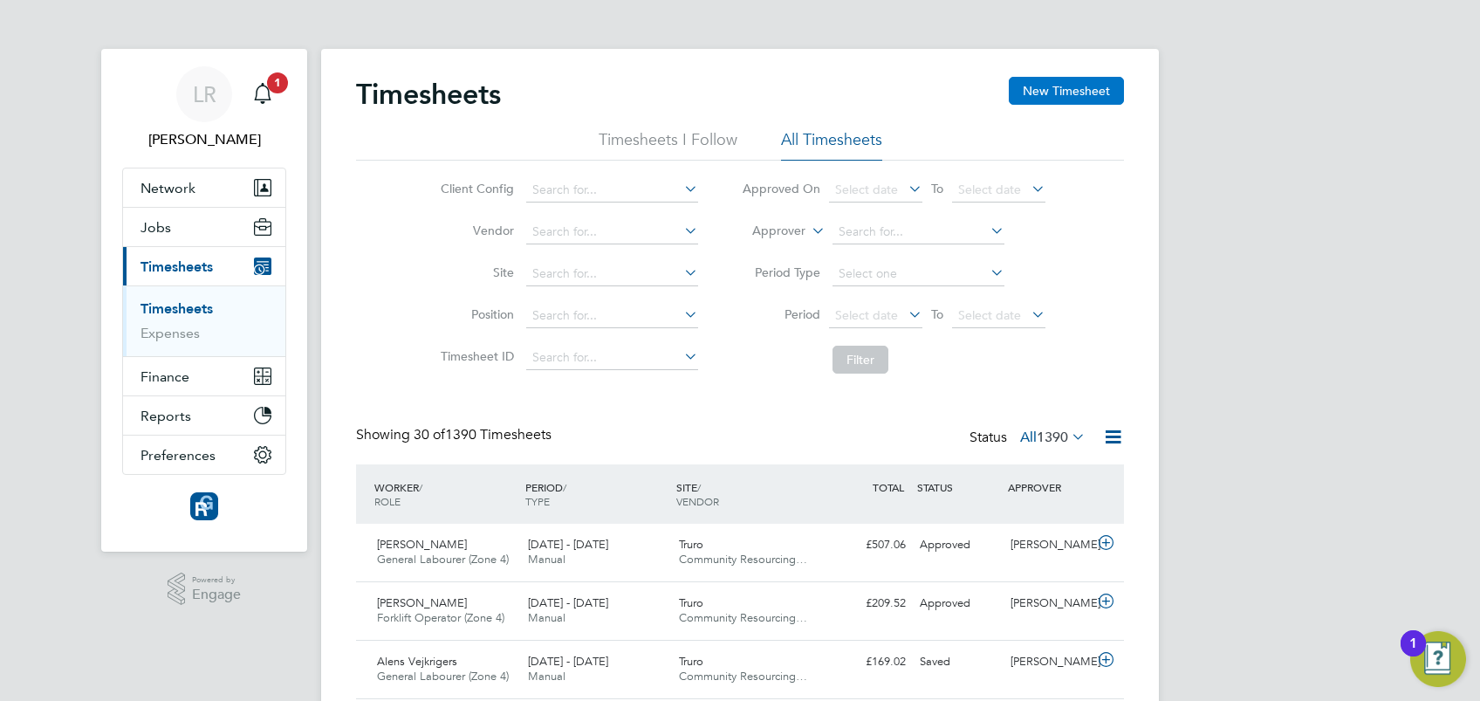
click at [1049, 84] on button "New Timesheet" at bounding box center [1066, 91] width 115 height 28
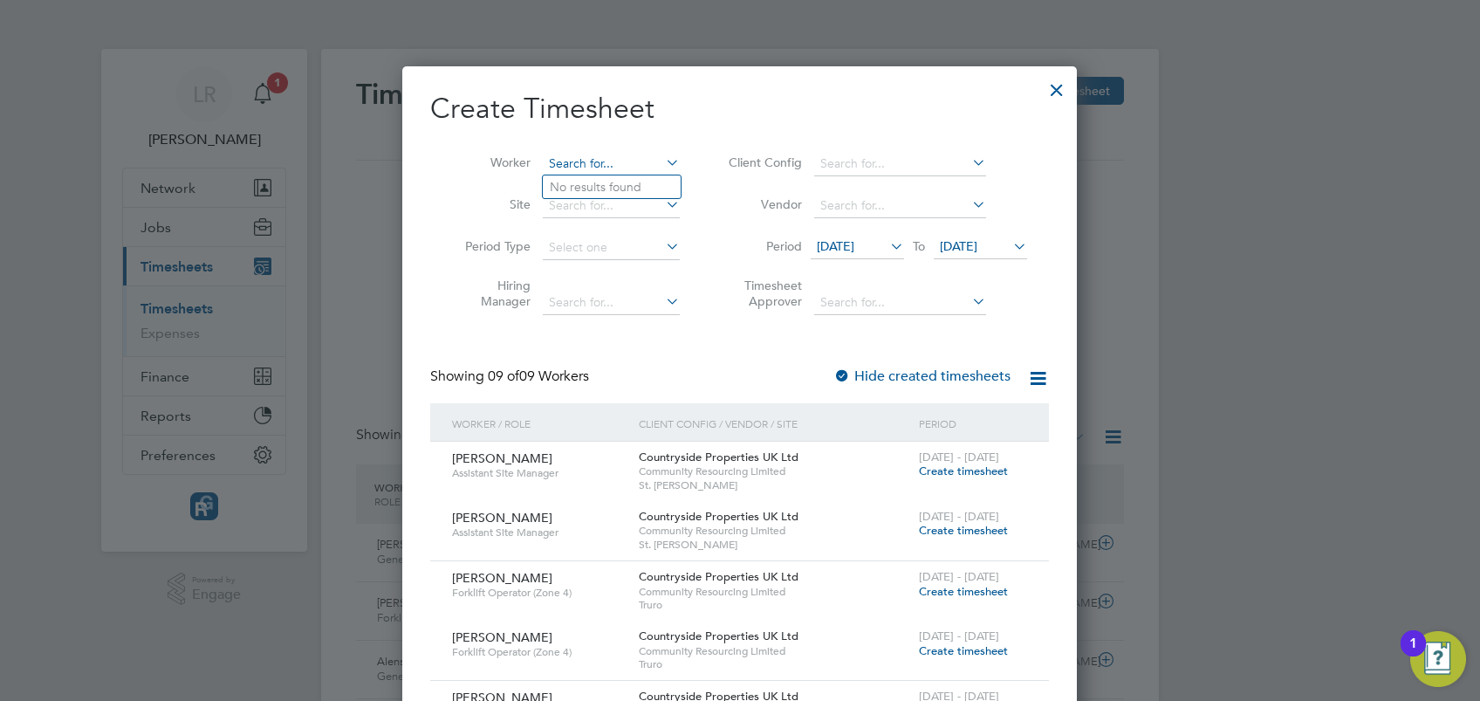
click at [578, 163] on input at bounding box center [611, 164] width 137 height 24
click at [598, 188] on li "Piran Blyth" at bounding box center [612, 187] width 138 height 24
type input "Piran Blyth"
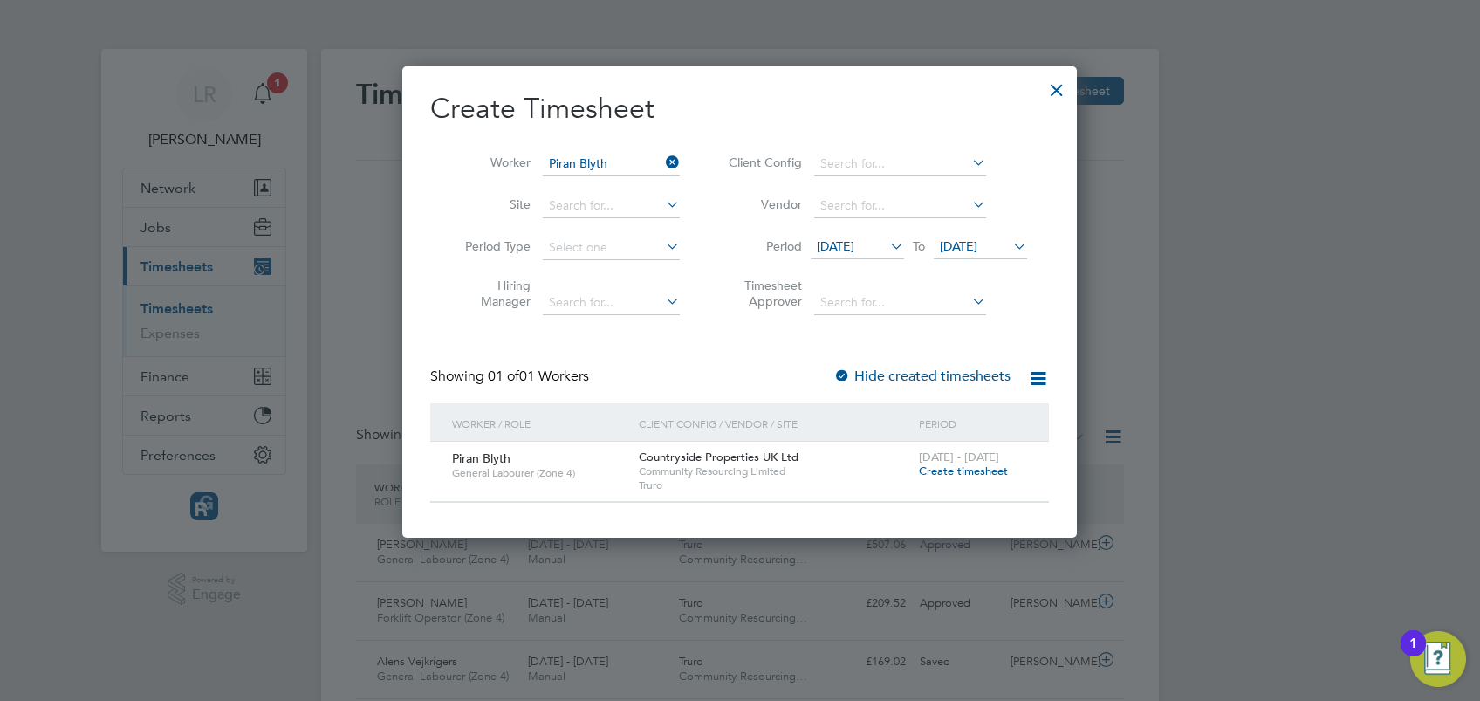
click at [937, 470] on span "Create timesheet" at bounding box center [963, 470] width 89 height 15
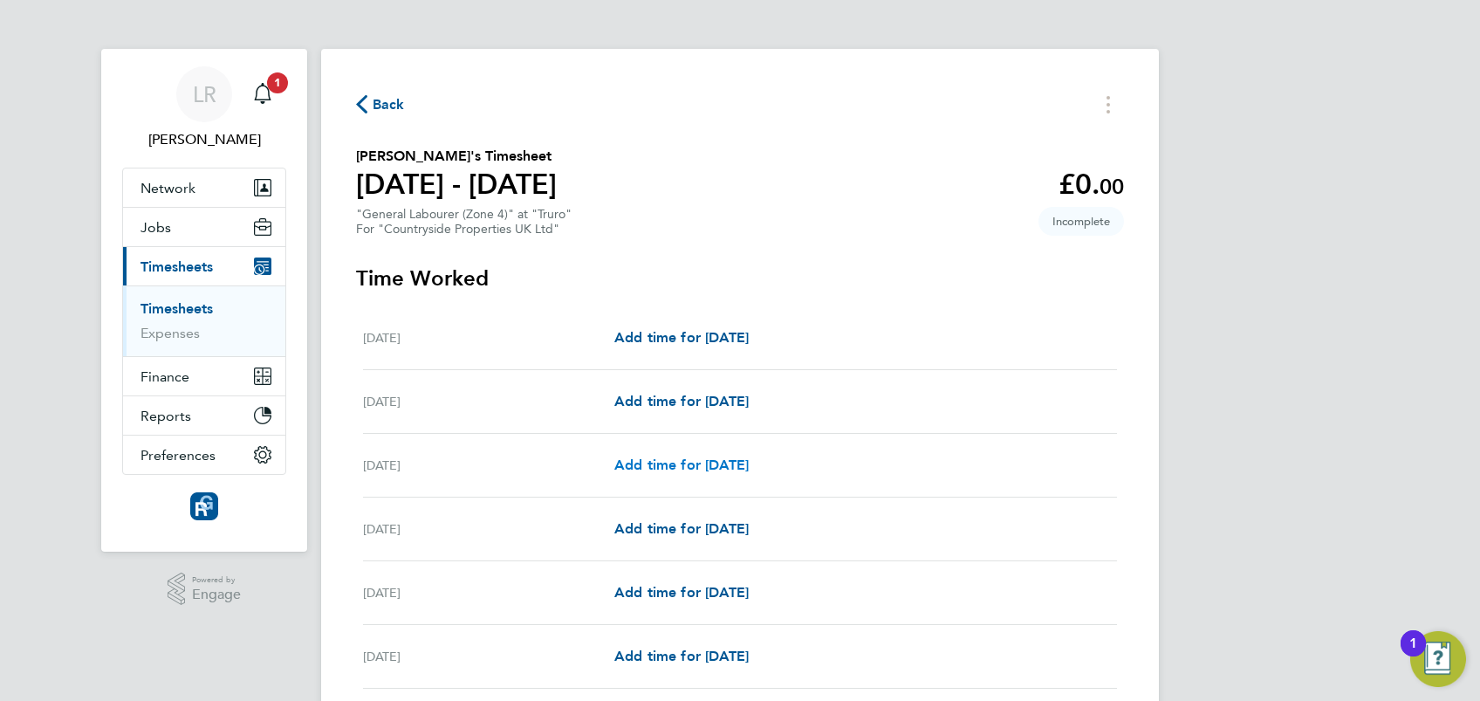
click at [703, 467] on span "Add time for [DATE]" at bounding box center [681, 464] width 134 height 17
select select "30"
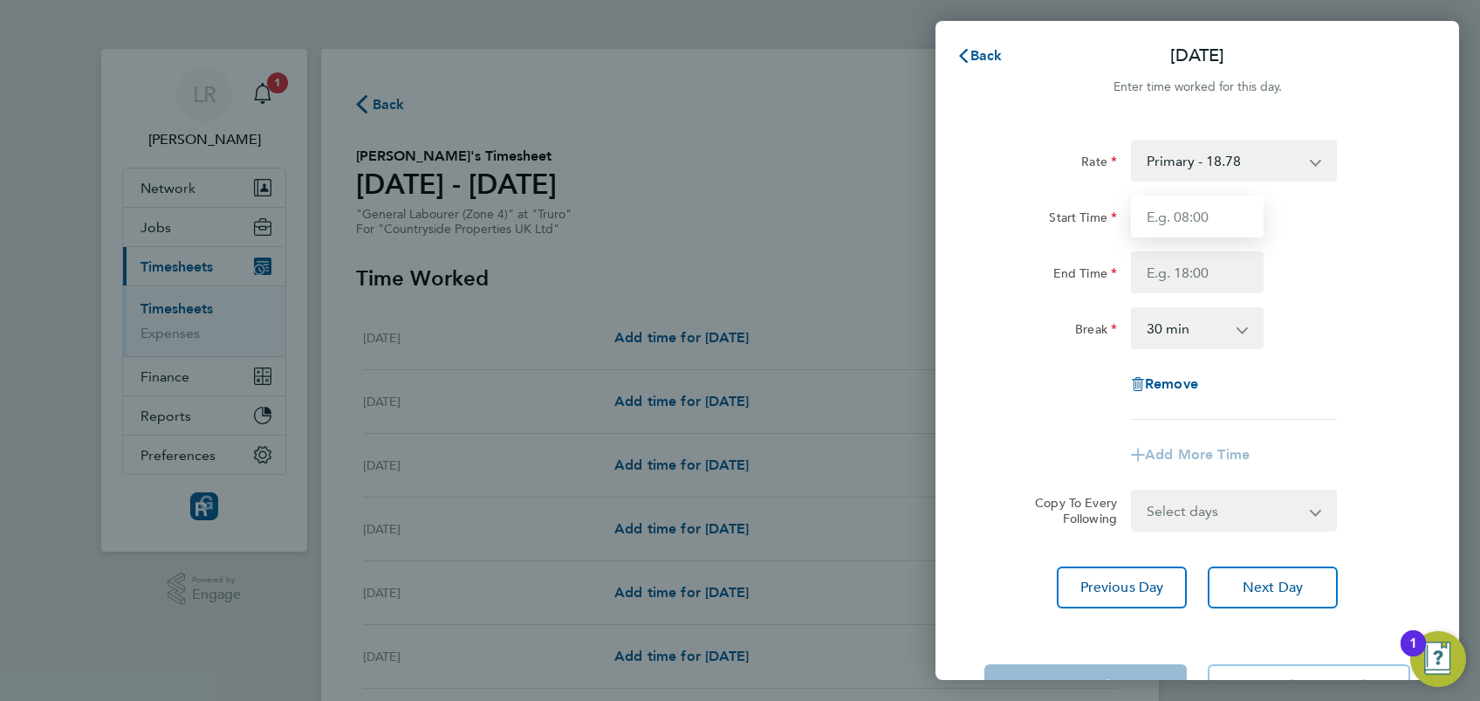
click at [1171, 219] on input "Start Time" at bounding box center [1197, 216] width 133 height 42
type input "07:00"
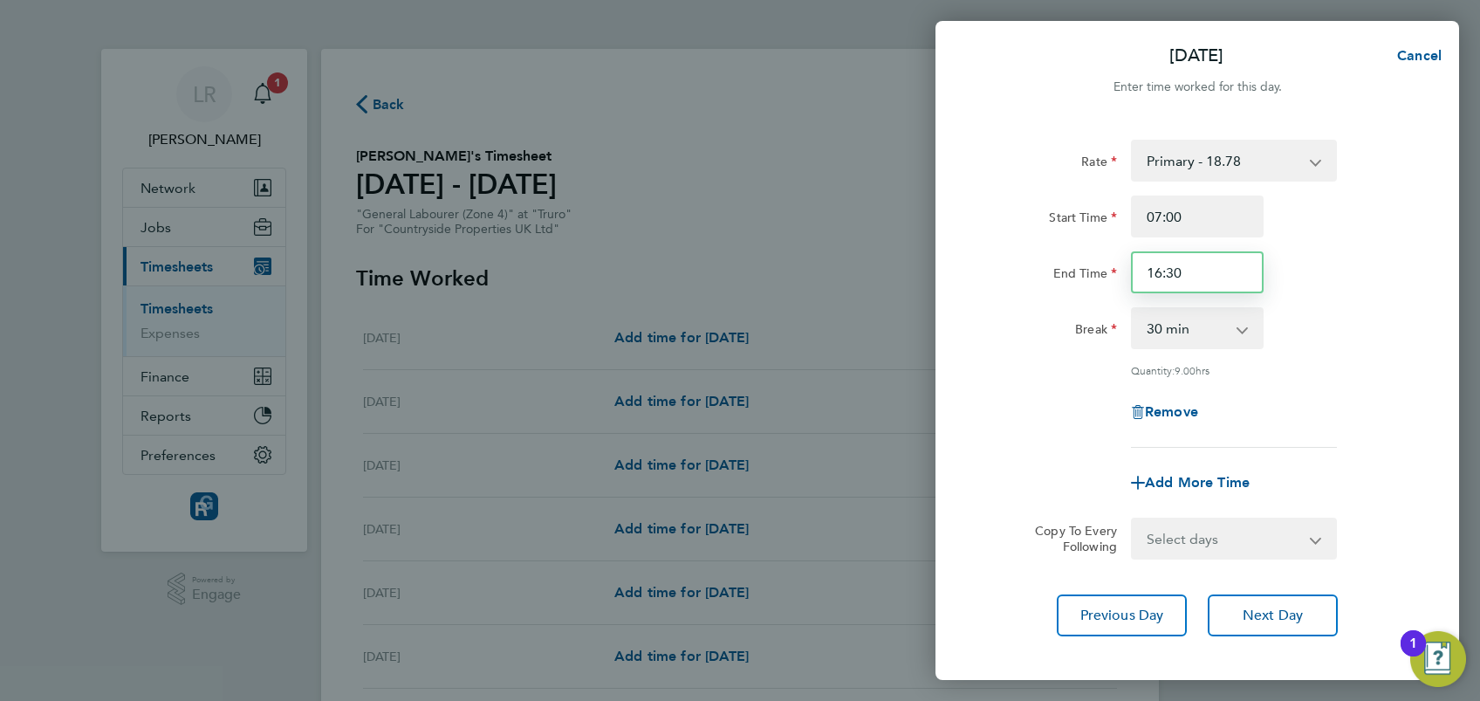
click at [1160, 273] on input "16:30" at bounding box center [1197, 272] width 133 height 42
type input "13:00"
click at [1367, 308] on div "Break 0 min 15 min 30 min 45 min 60 min 75 min 90 min" at bounding box center [1197, 328] width 440 height 42
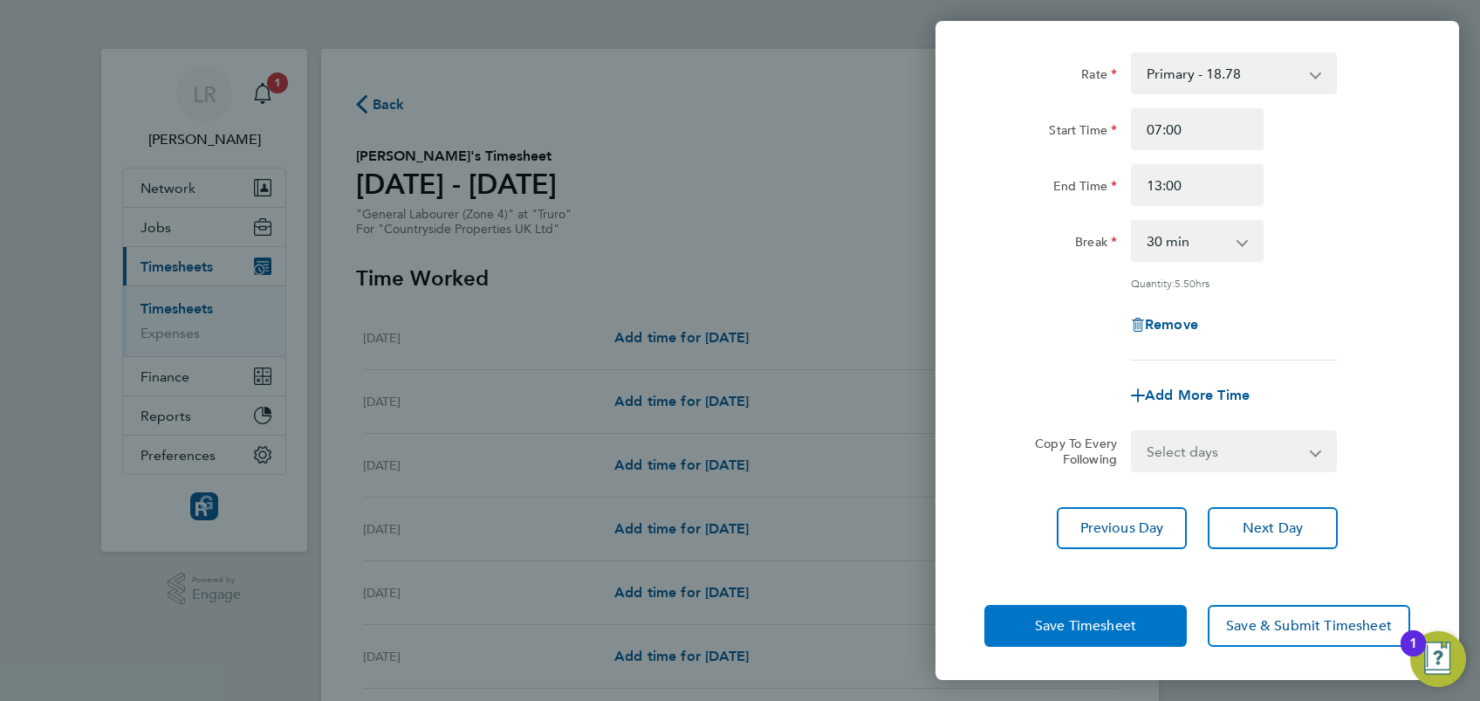
click at [1093, 625] on span "Save Timesheet" at bounding box center [1085, 625] width 101 height 17
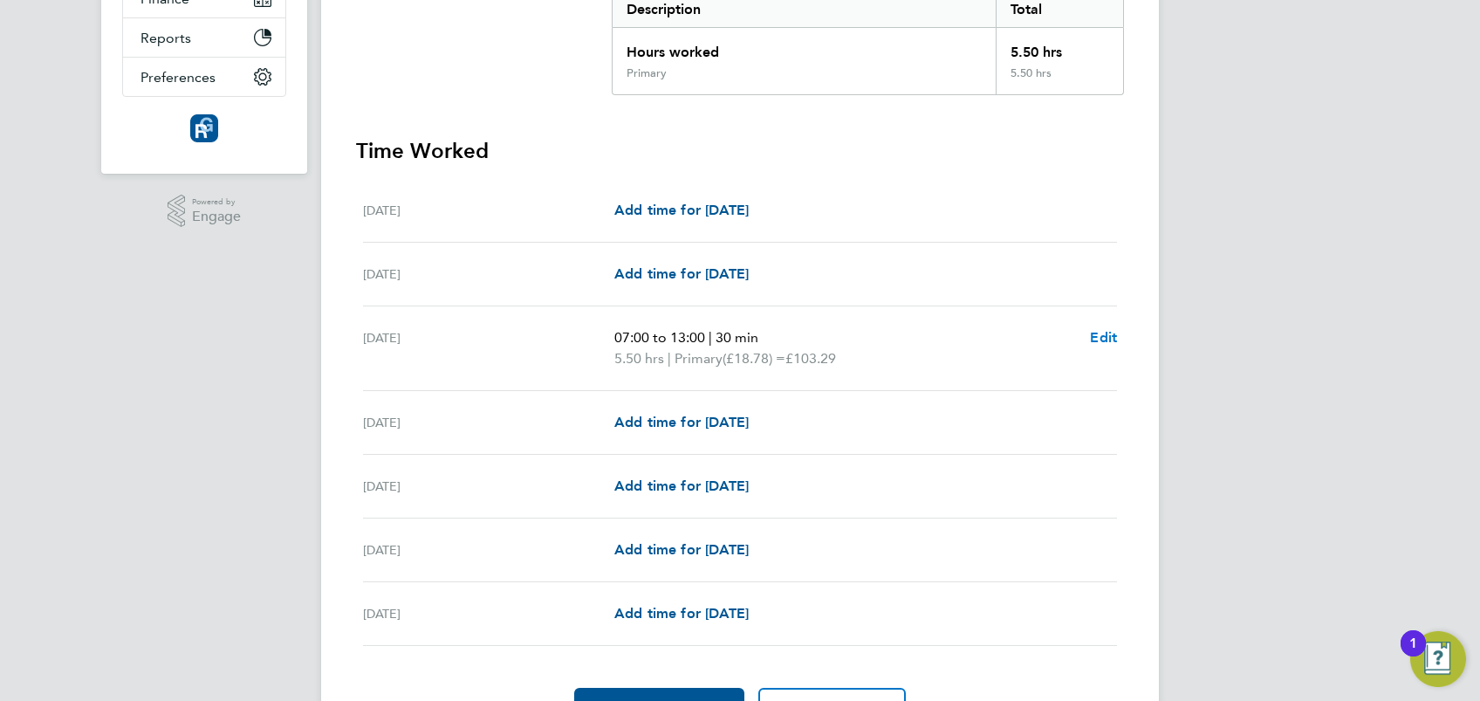
click at [1100, 336] on span "Edit" at bounding box center [1103, 337] width 27 height 17
select select "30"
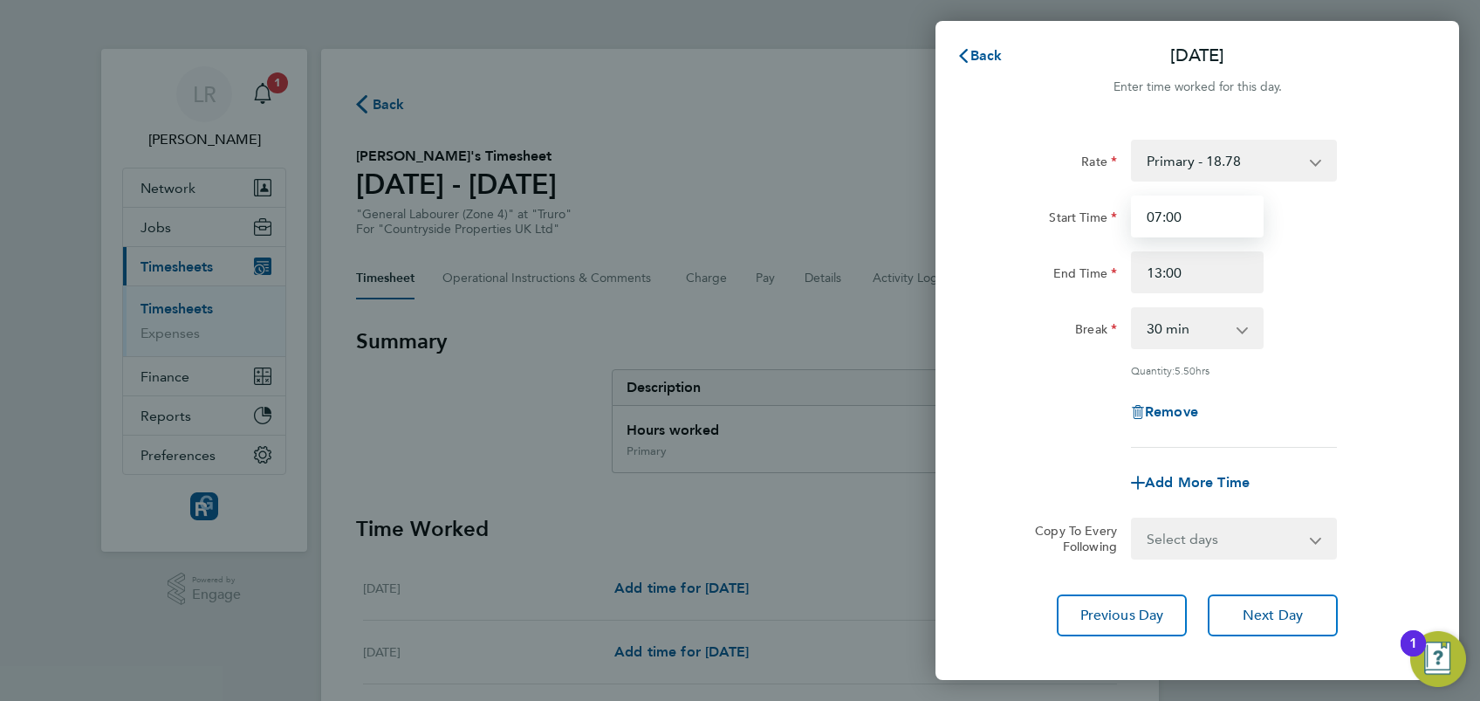
click at [1175, 216] on input "07:00" at bounding box center [1197, 216] width 133 height 42
type input "07:30"
click at [1409, 335] on div "Break 0 min 15 min 30 min 45 min 60 min 75 min 90 min" at bounding box center [1197, 328] width 440 height 42
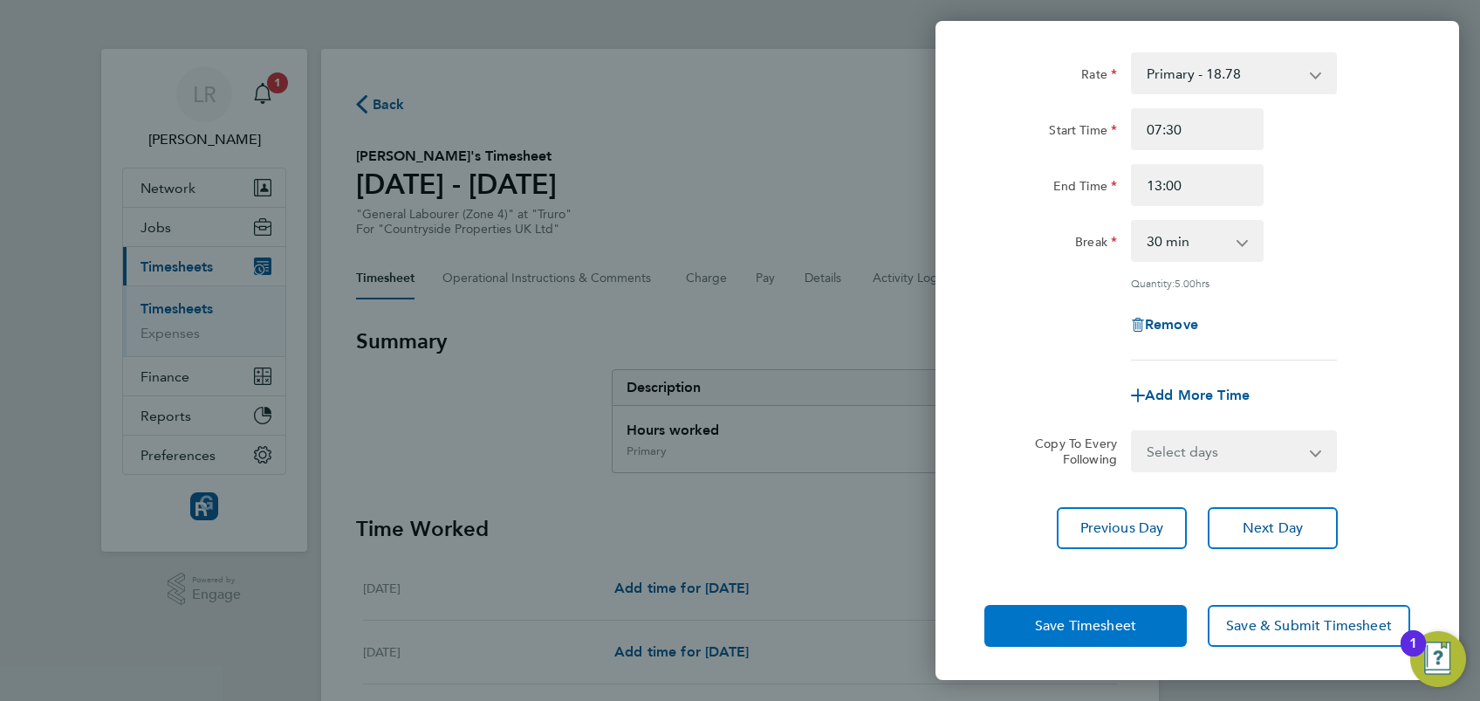
click at [1083, 623] on span "Save Timesheet" at bounding box center [1085, 625] width 101 height 17
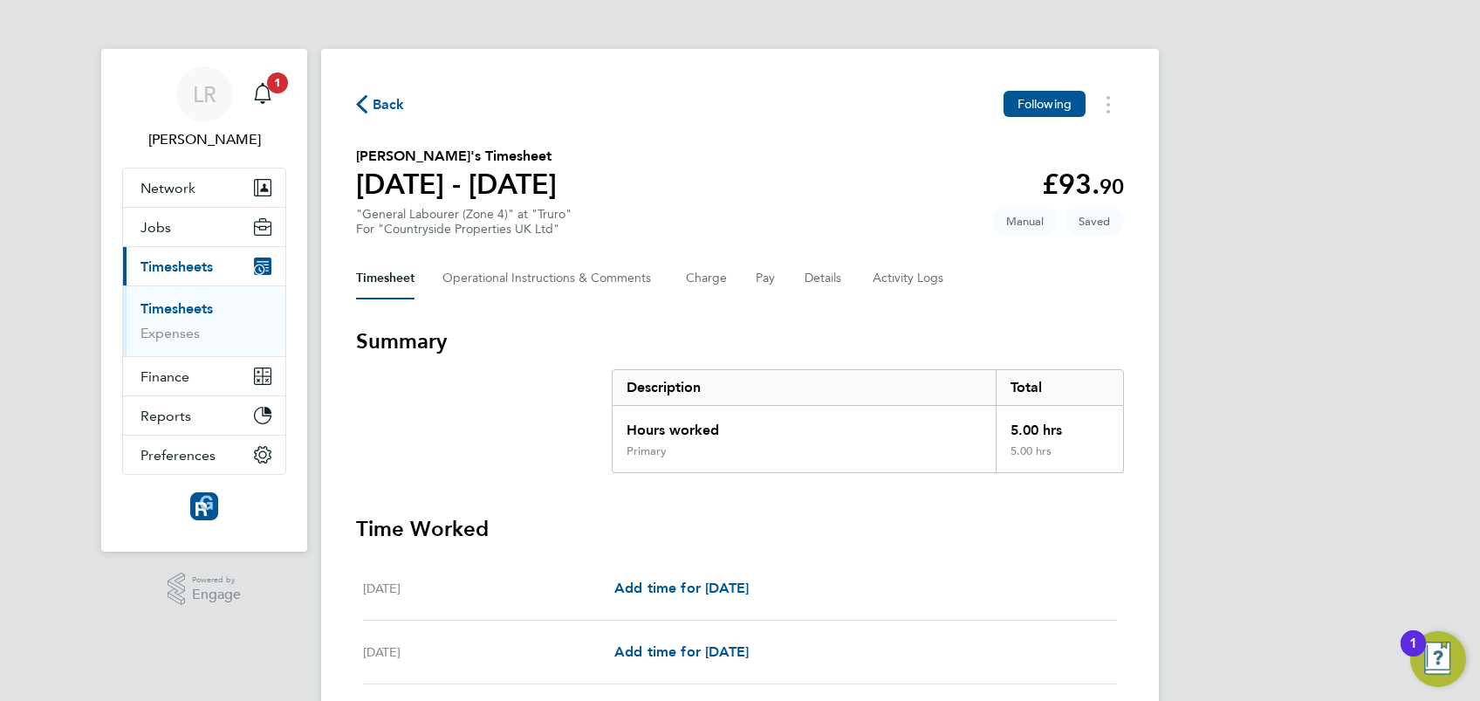
click at [841, 524] on h3 "Time Worked" at bounding box center [740, 529] width 768 height 28
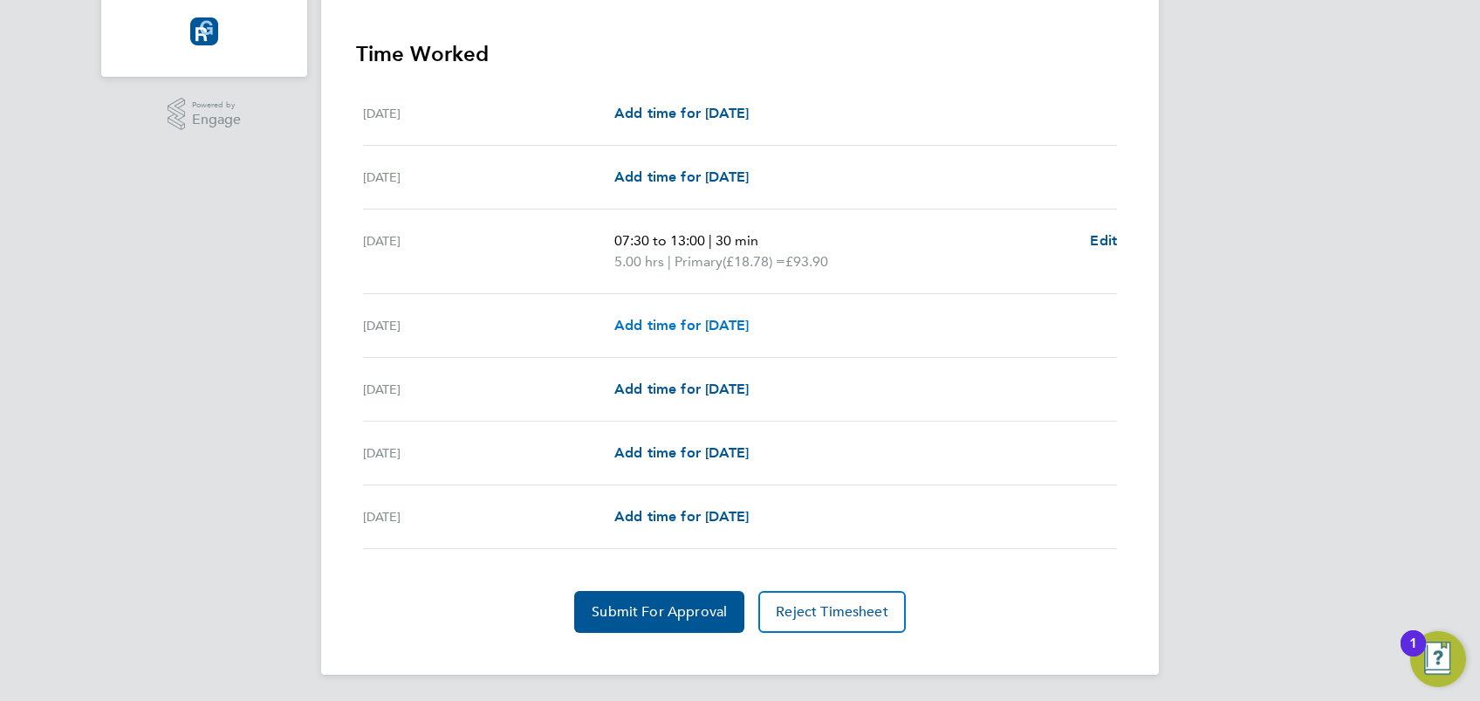
click at [637, 327] on span "Add time for [DATE]" at bounding box center [681, 325] width 134 height 17
select select "30"
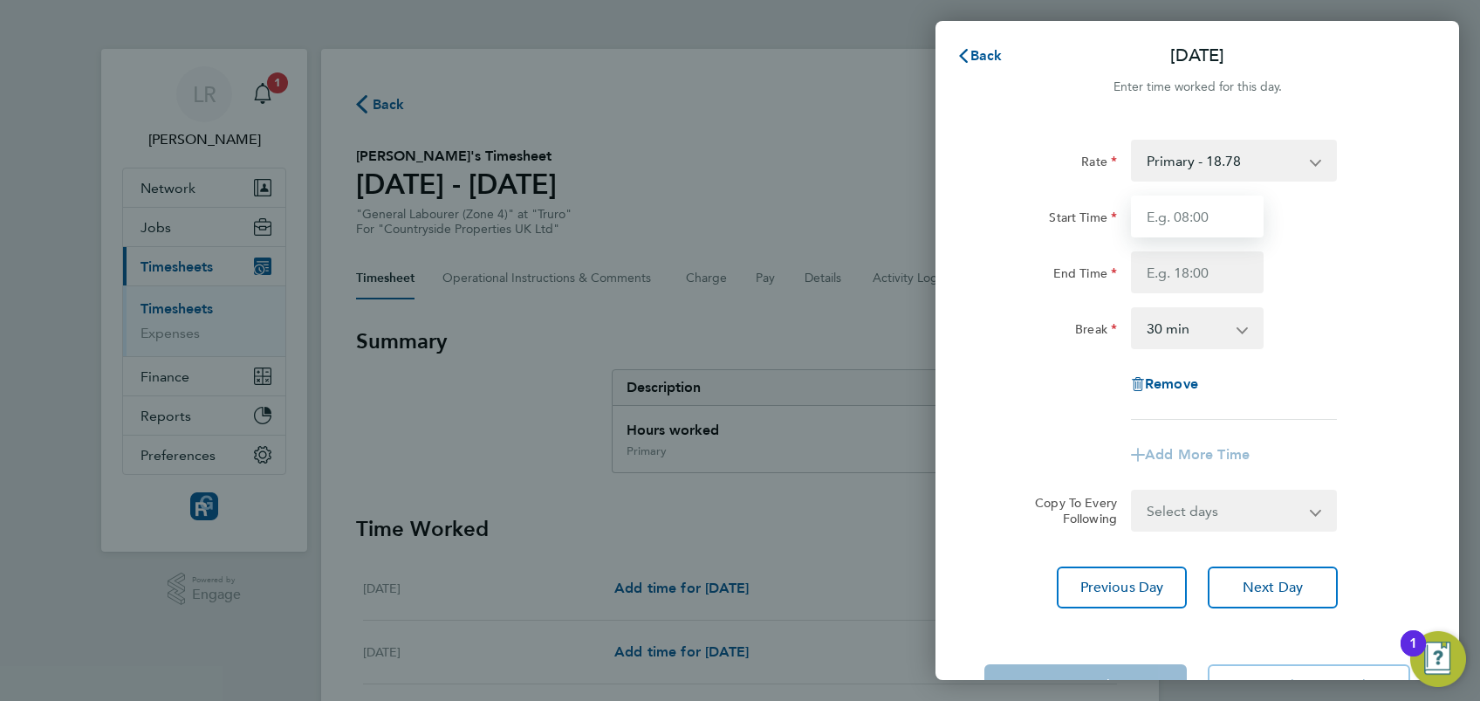
click at [1165, 216] on input "Start Time" at bounding box center [1197, 216] width 133 height 42
type input "07:30"
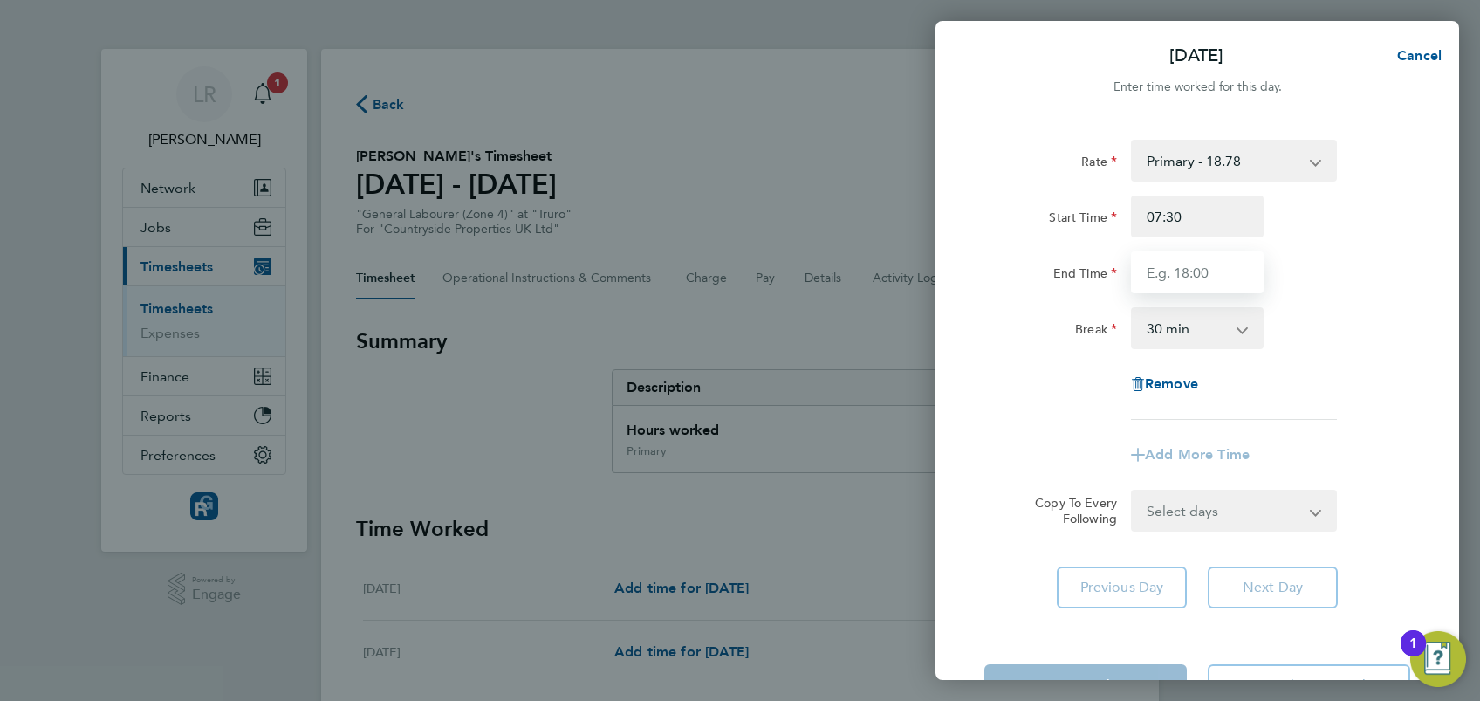
click at [1169, 265] on input "End Time" at bounding box center [1197, 272] width 133 height 42
type input "16:00"
click at [1357, 391] on div "Remove" at bounding box center [1197, 384] width 440 height 42
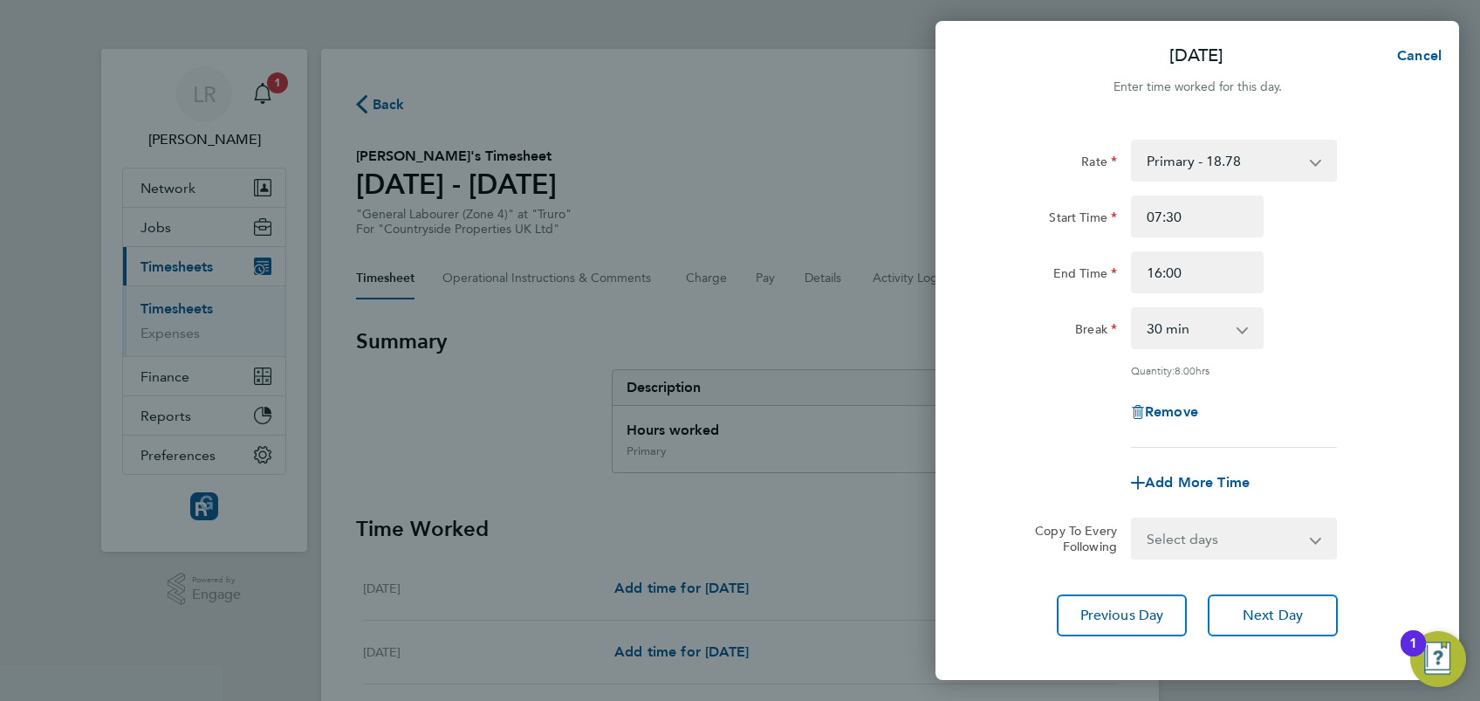
scroll to position [87, 0]
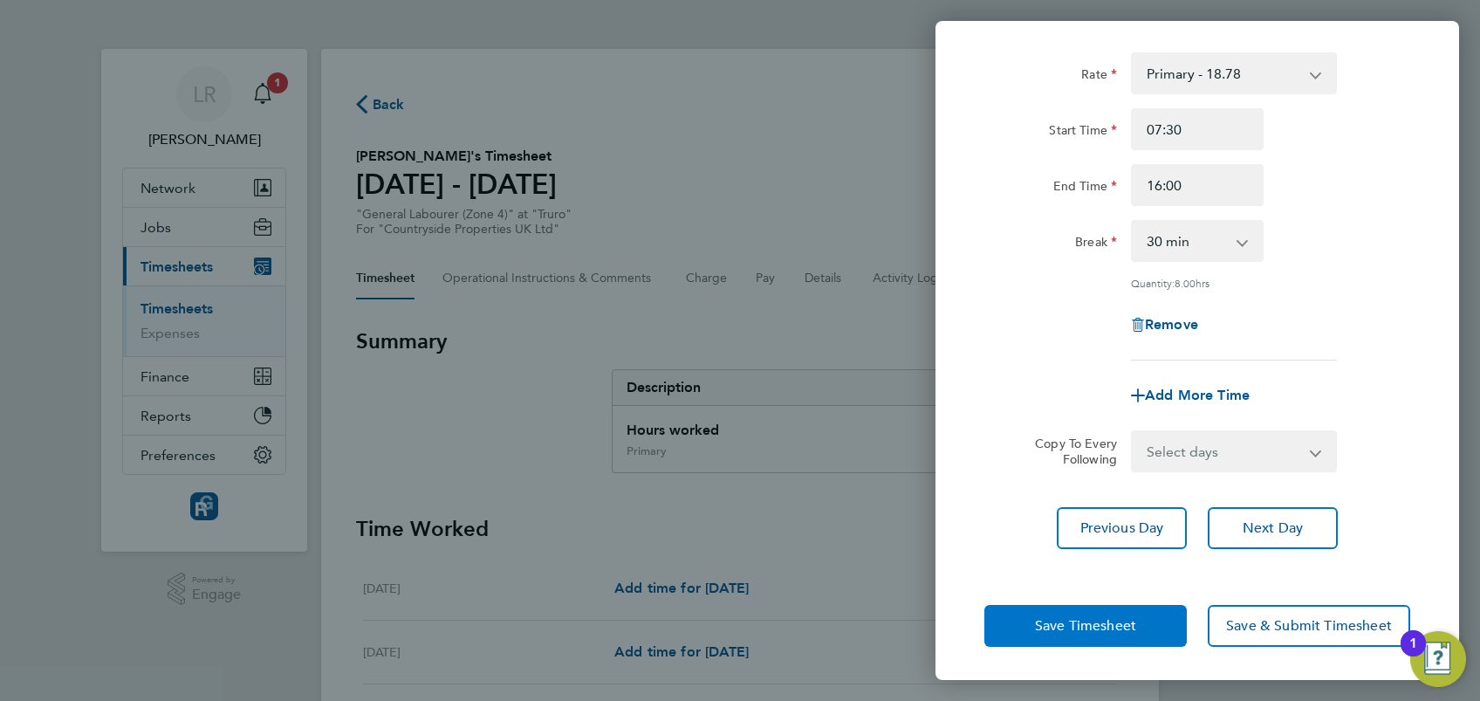
click at [1068, 628] on span "Save Timesheet" at bounding box center [1085, 625] width 101 height 17
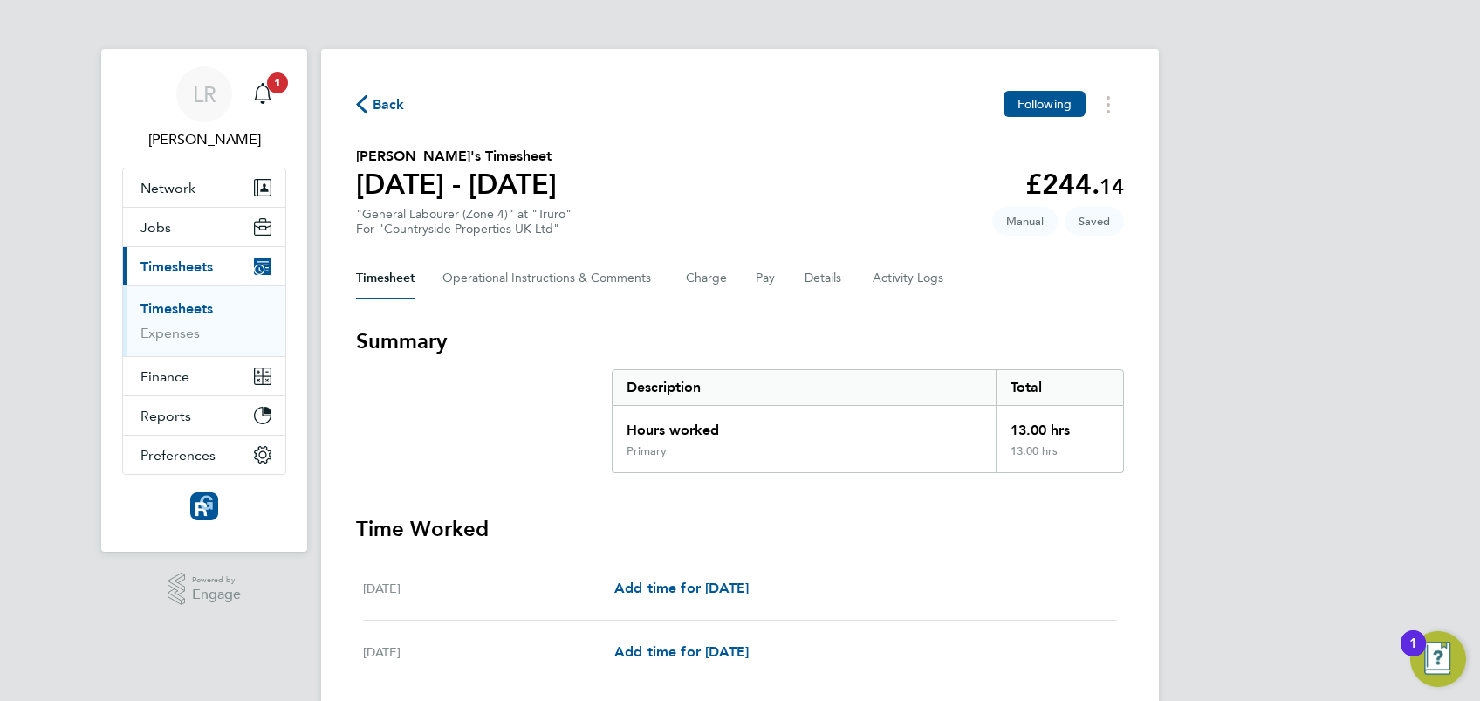
scroll to position [496, 0]
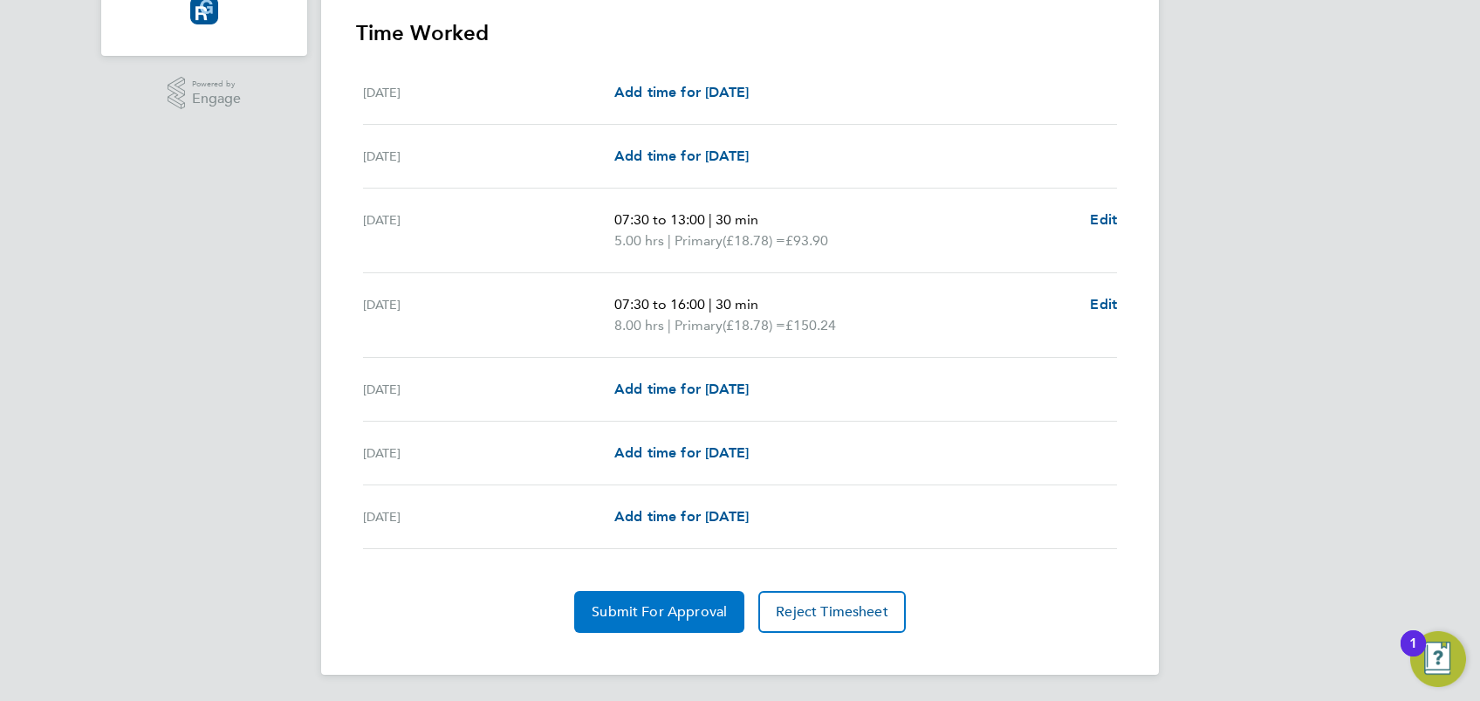
click at [672, 606] on span "Submit For Approval" at bounding box center [659, 611] width 135 height 17
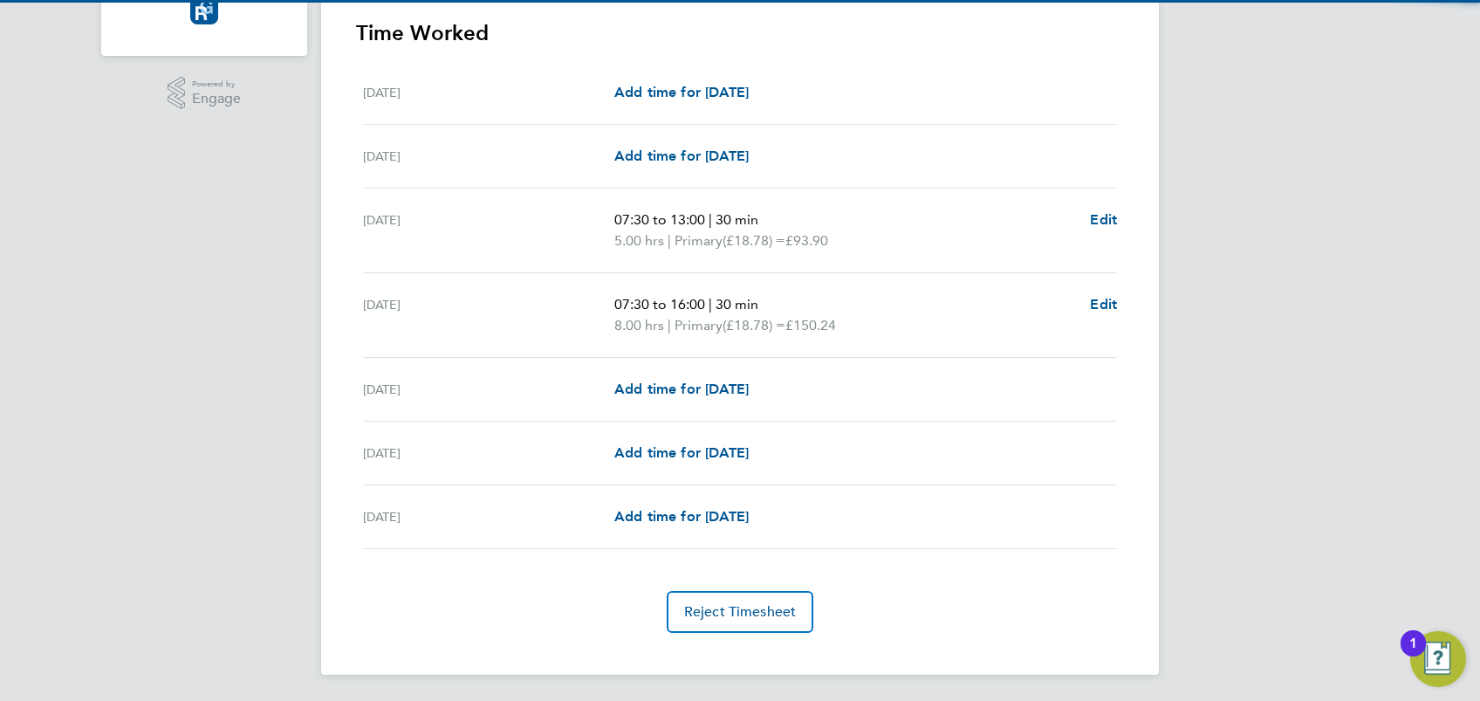
scroll to position [0, 0]
